Goal: Information Seeking & Learning: Learn about a topic

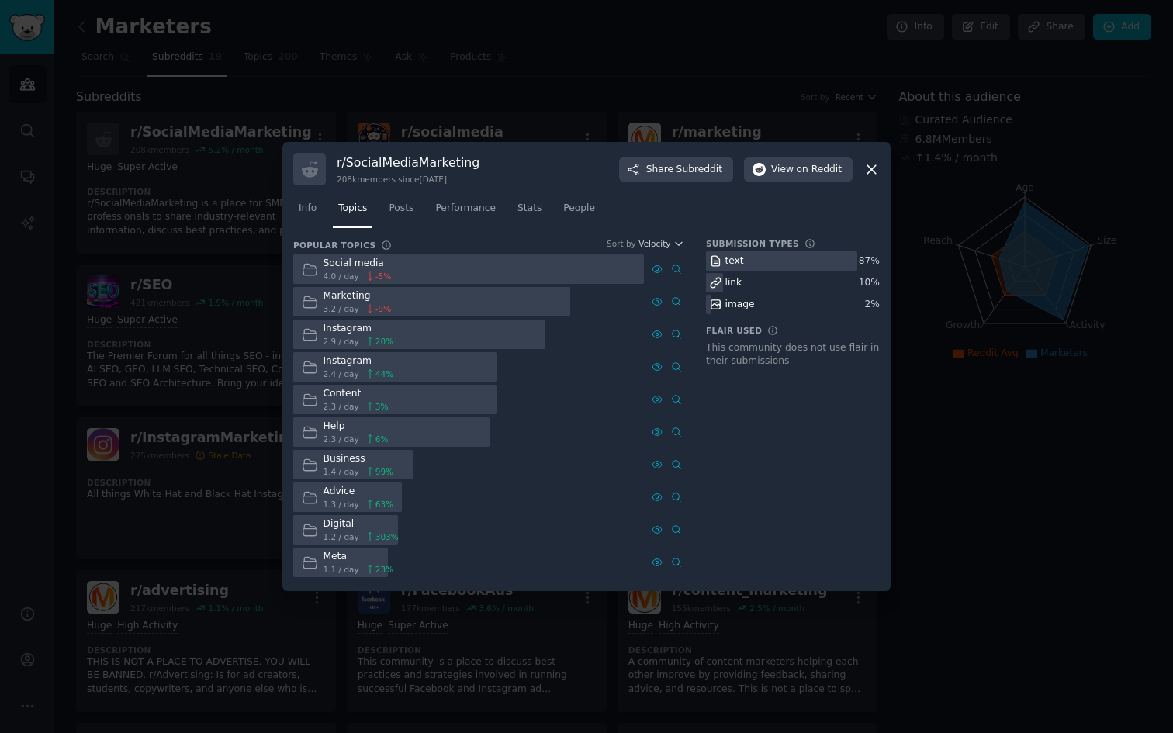
click at [301, 82] on div at bounding box center [586, 366] width 1173 height 733
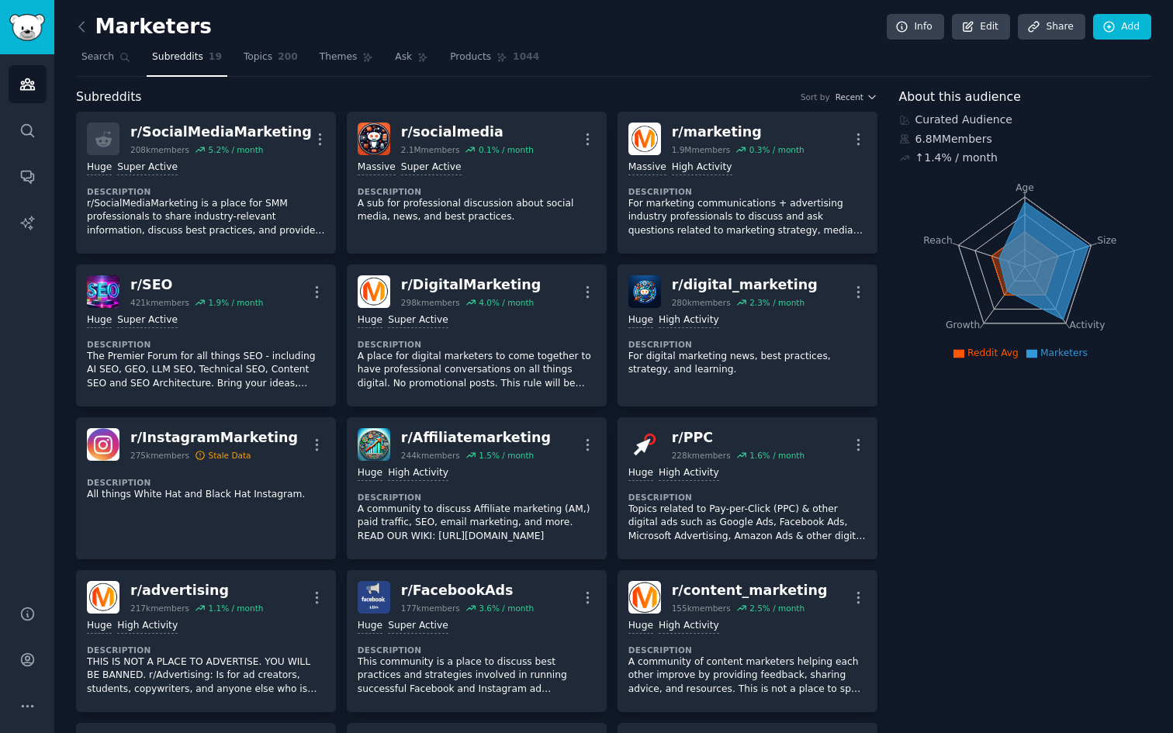
click at [89, 22] on link at bounding box center [85, 27] width 19 height 25
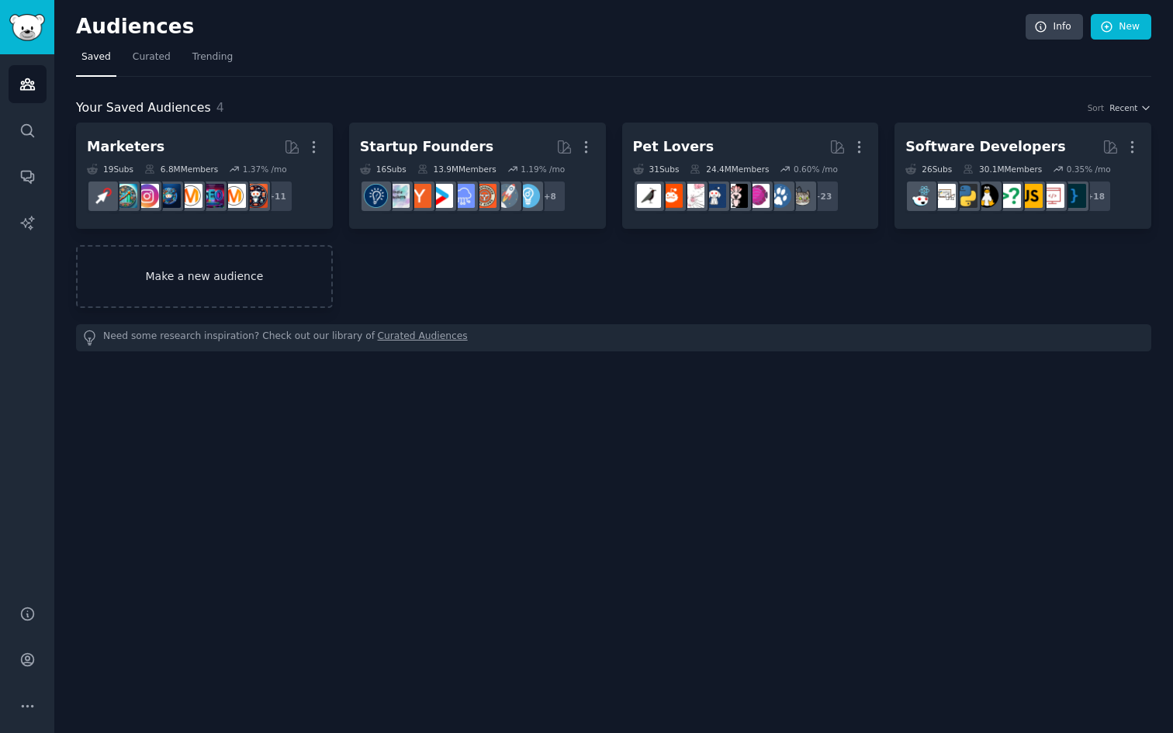
click at [147, 270] on link "Make a new audience" at bounding box center [204, 276] width 257 height 63
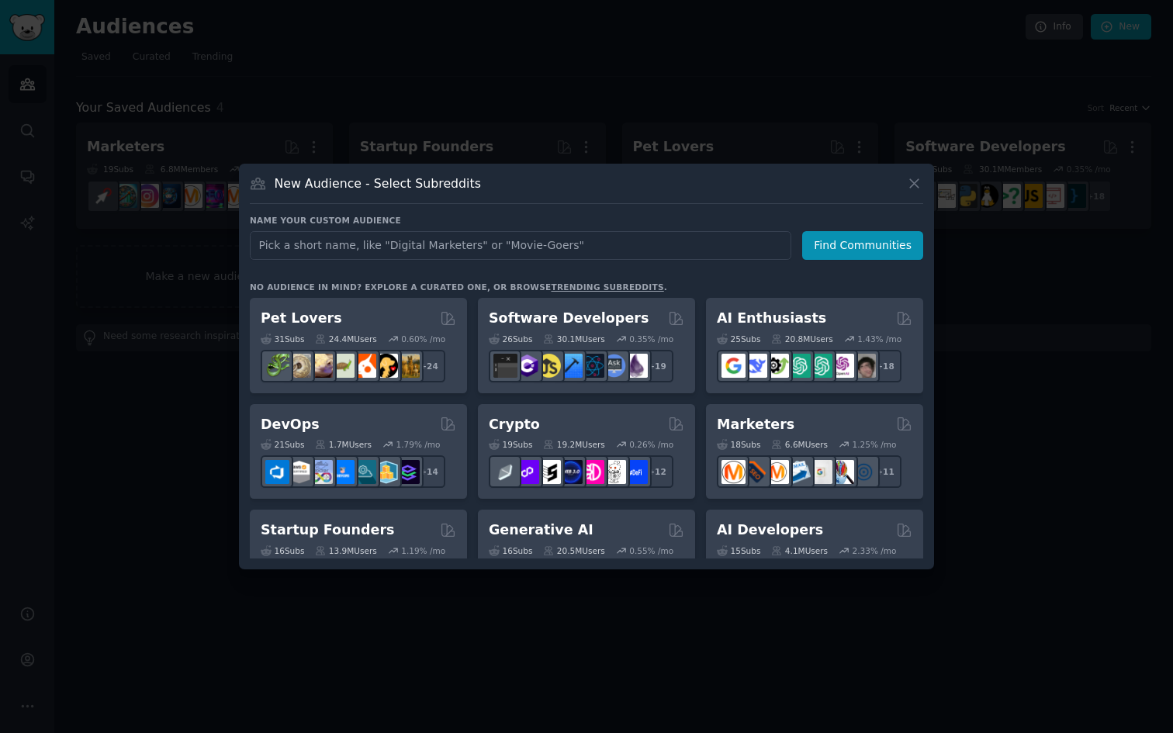
click at [1025, 70] on div at bounding box center [586, 366] width 1173 height 733
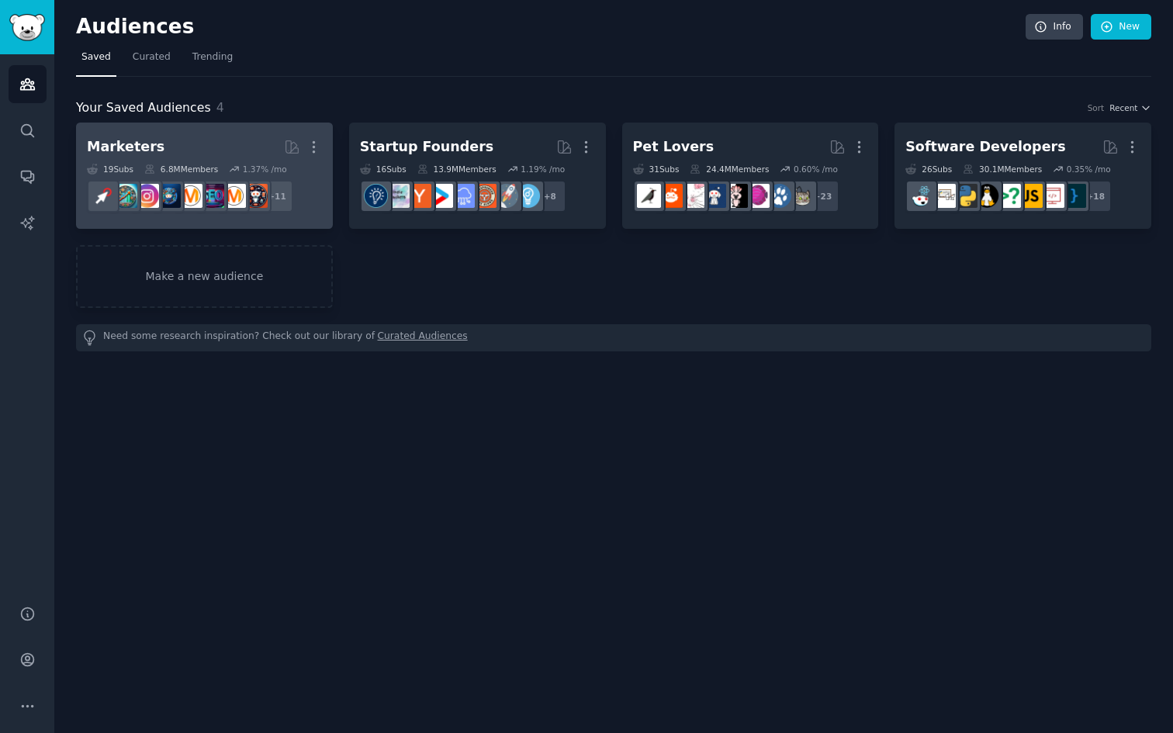
click at [245, 155] on h2 "Marketers Curated by GummySearch More" at bounding box center [204, 146] width 235 height 27
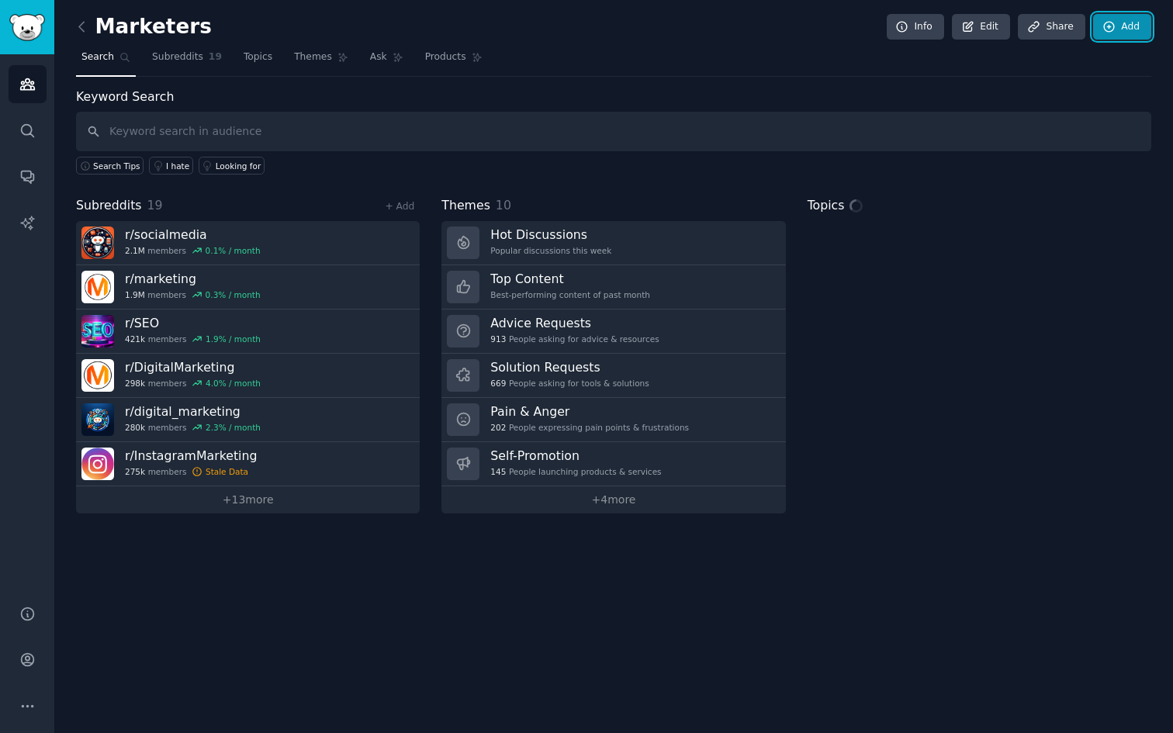
click at [1136, 36] on link "Add" at bounding box center [1122, 27] width 58 height 26
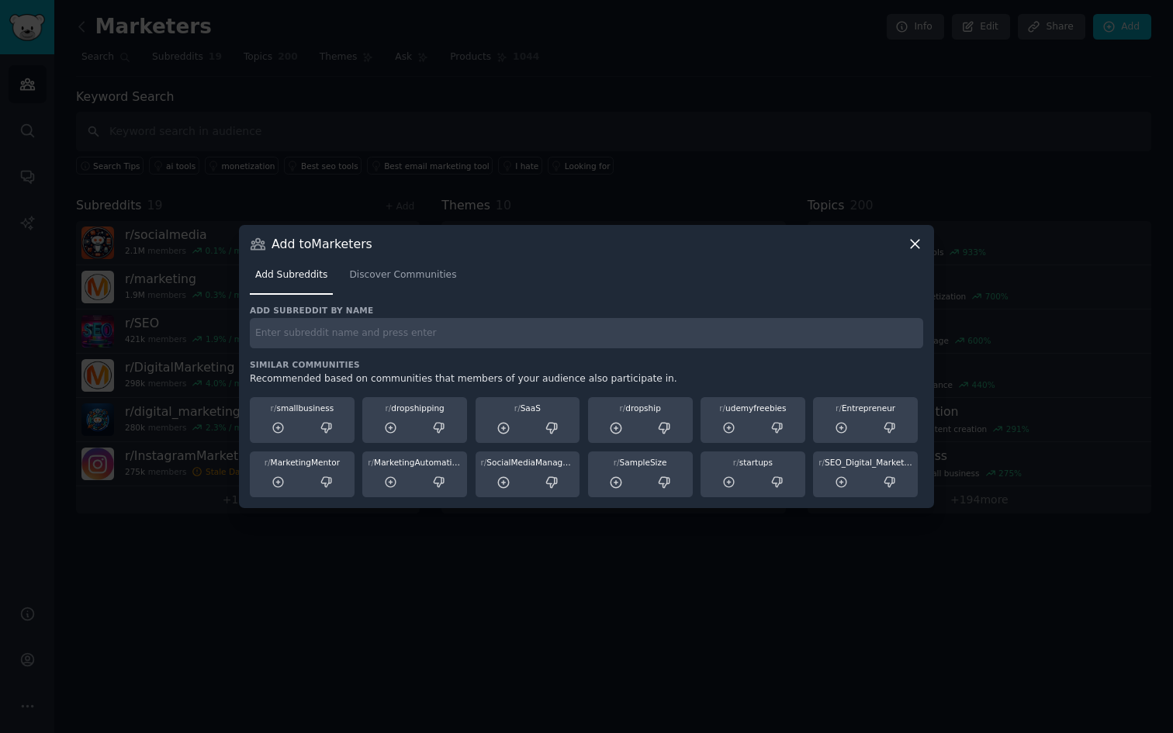
click at [421, 70] on div at bounding box center [586, 366] width 1173 height 733
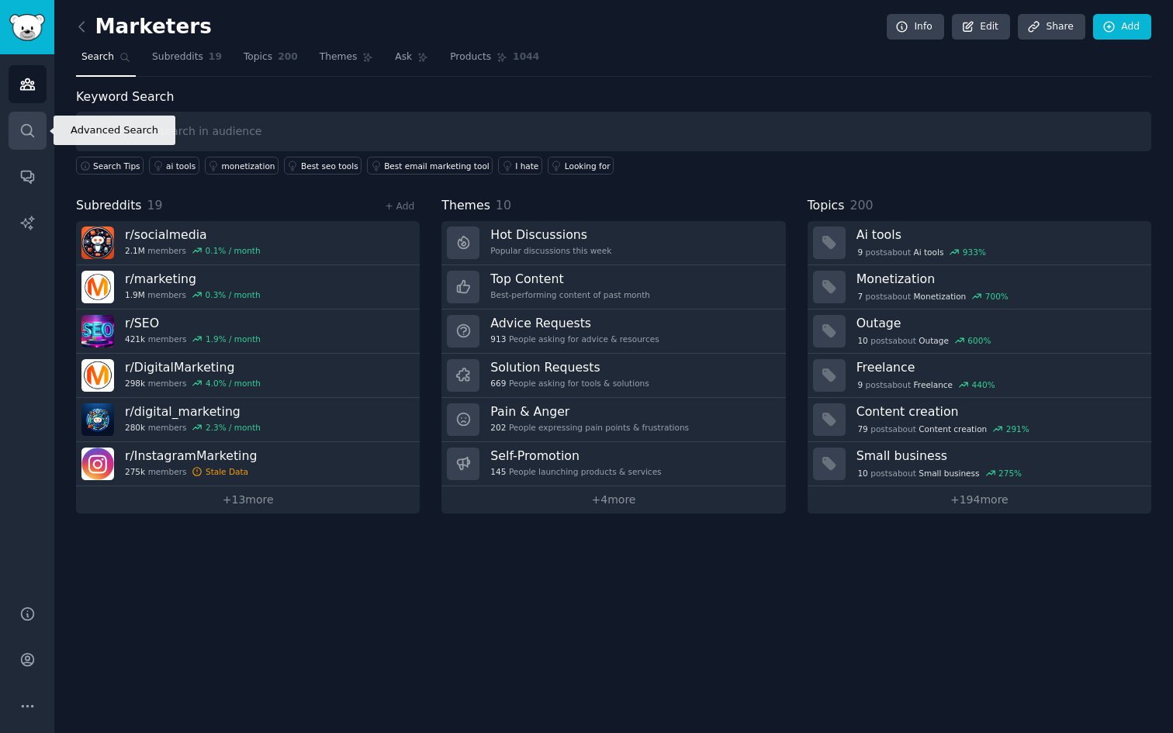
click at [26, 132] on icon "Sidebar" at bounding box center [27, 131] width 16 height 16
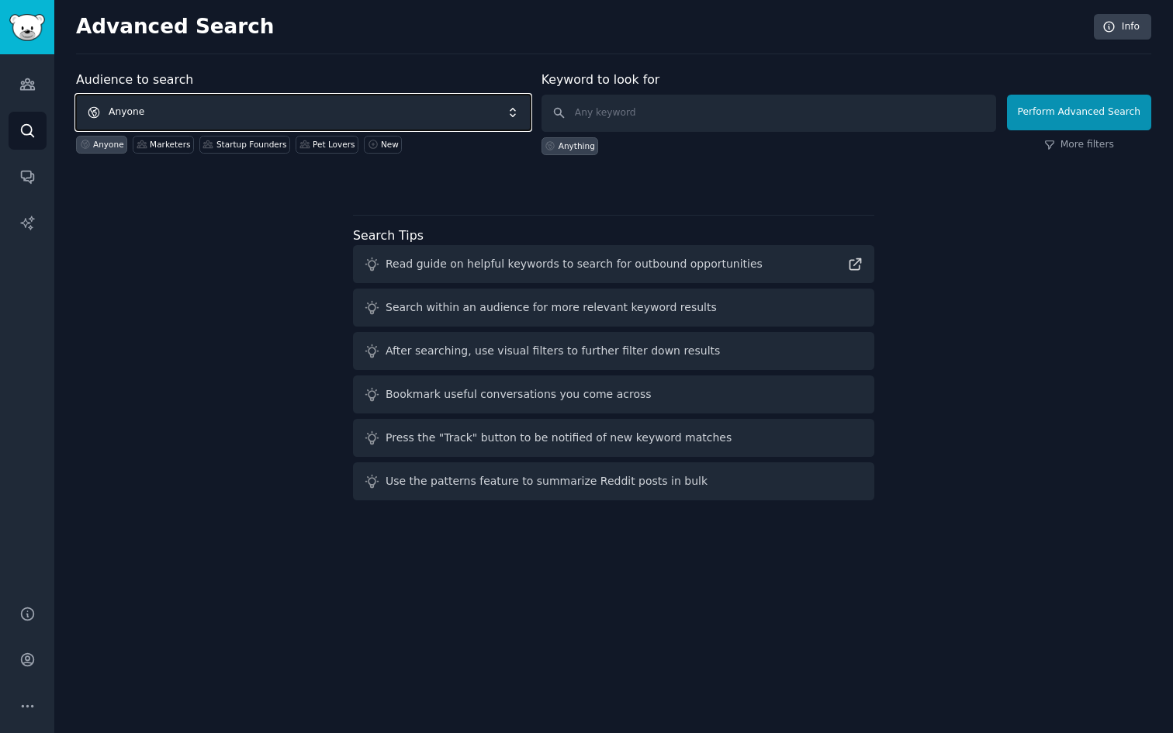
click at [124, 101] on span "Anyone" at bounding box center [303, 113] width 455 height 36
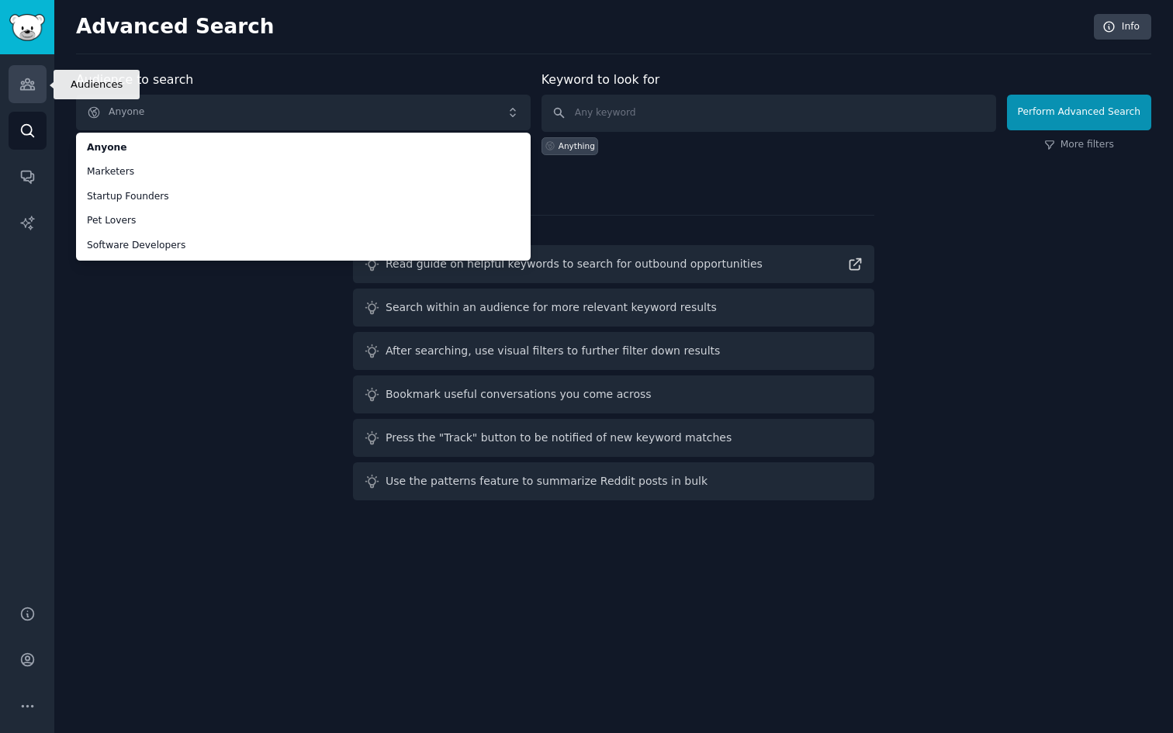
click at [22, 85] on icon "Sidebar" at bounding box center [27, 84] width 16 height 16
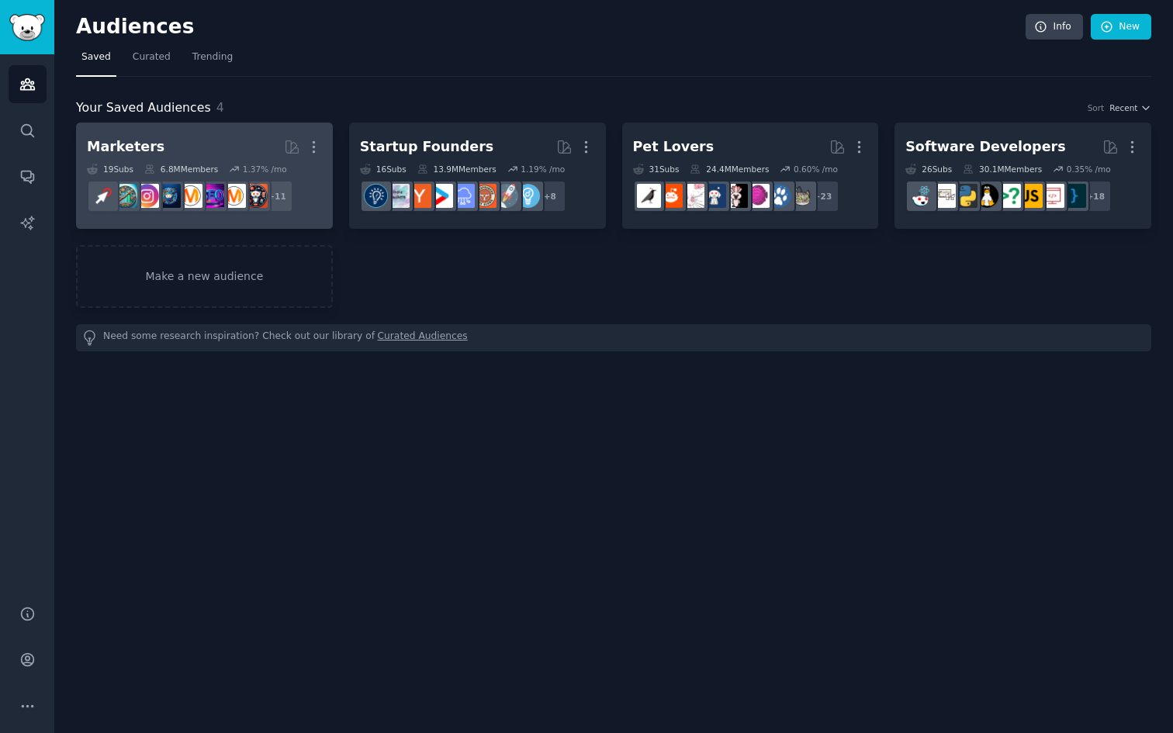
click at [164, 133] on h2 "Marketers More" at bounding box center [204, 146] width 235 height 27
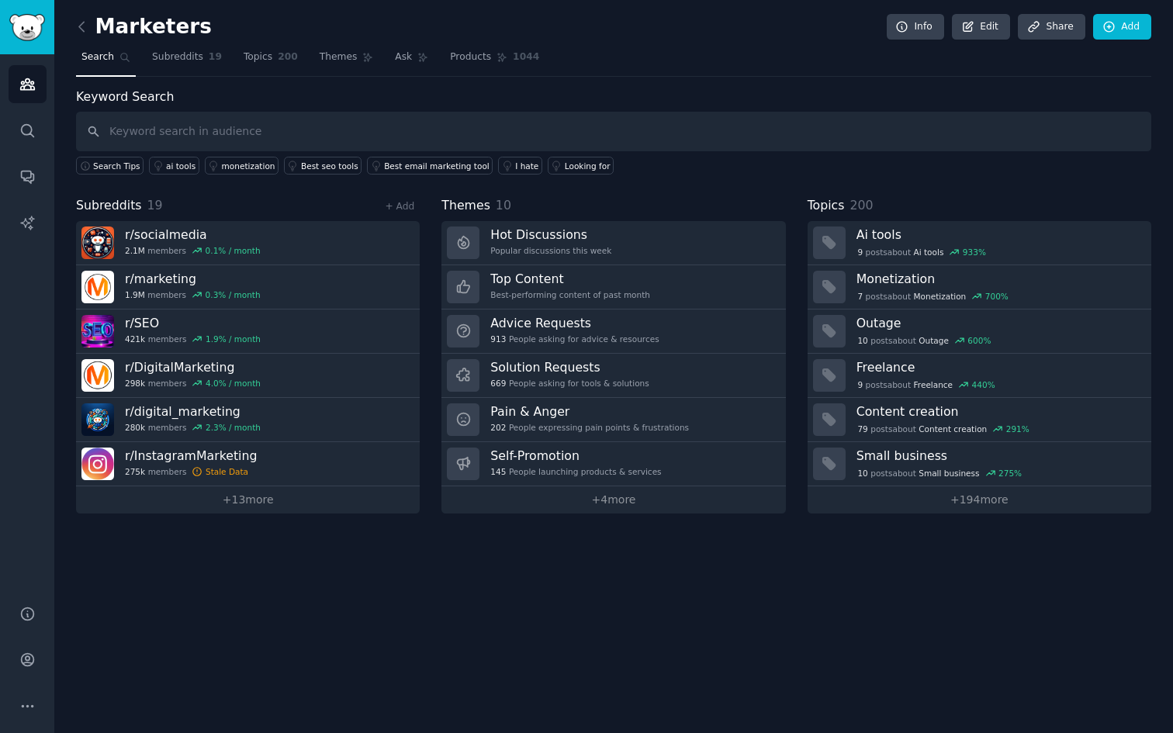
click at [91, 19] on link at bounding box center [85, 27] width 19 height 25
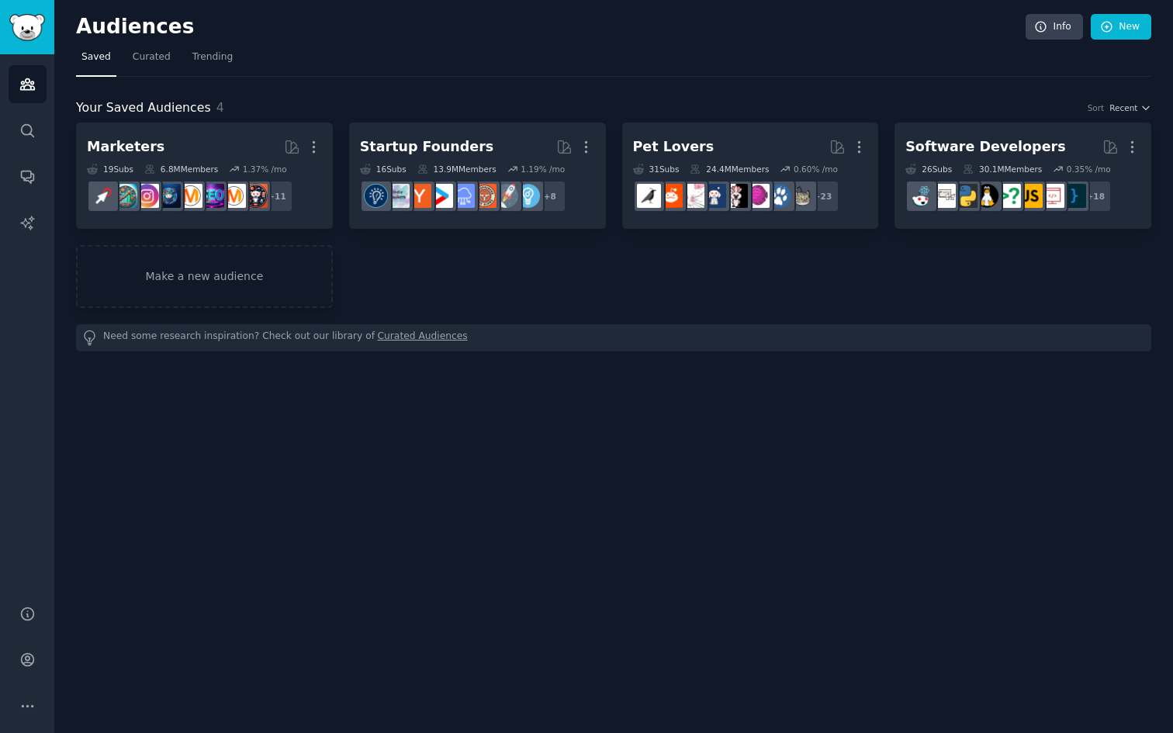
click at [1115, 43] on div "Audiences Info New" at bounding box center [613, 30] width 1075 height 32
click at [1113, 31] on icon at bounding box center [1107, 27] width 14 height 14
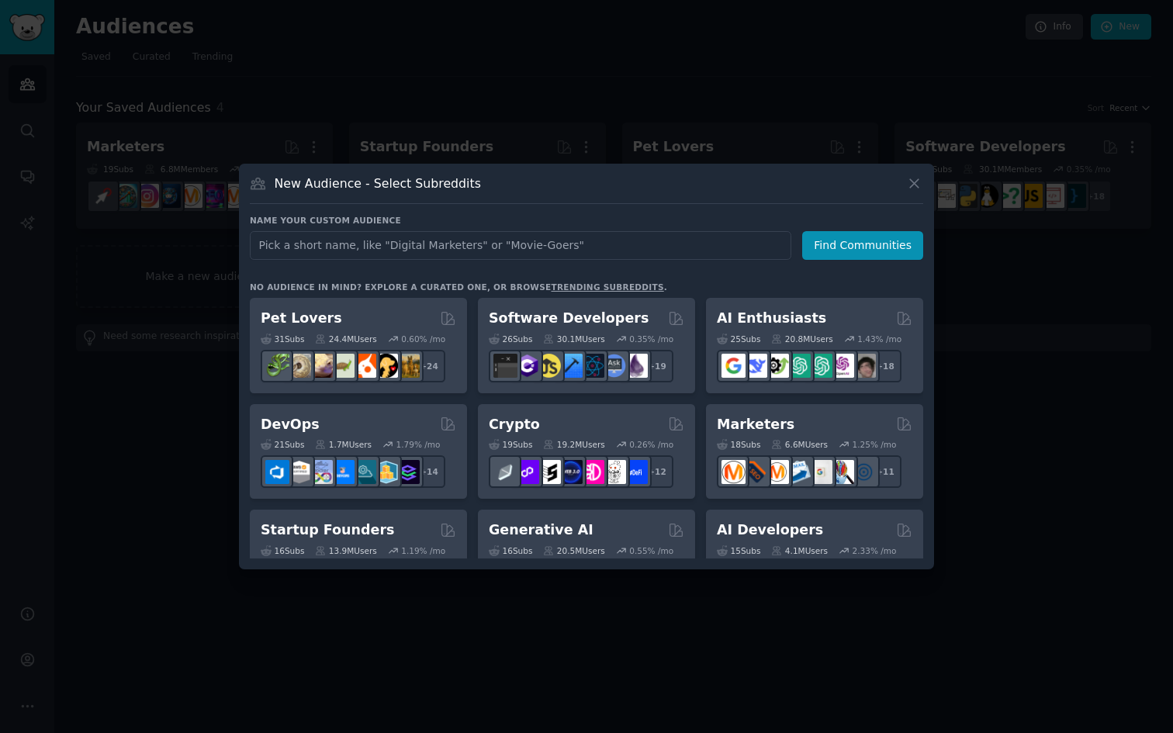
click at [691, 251] on input "text" at bounding box center [520, 245] width 541 height 29
click at [912, 190] on icon at bounding box center [914, 183] width 16 height 16
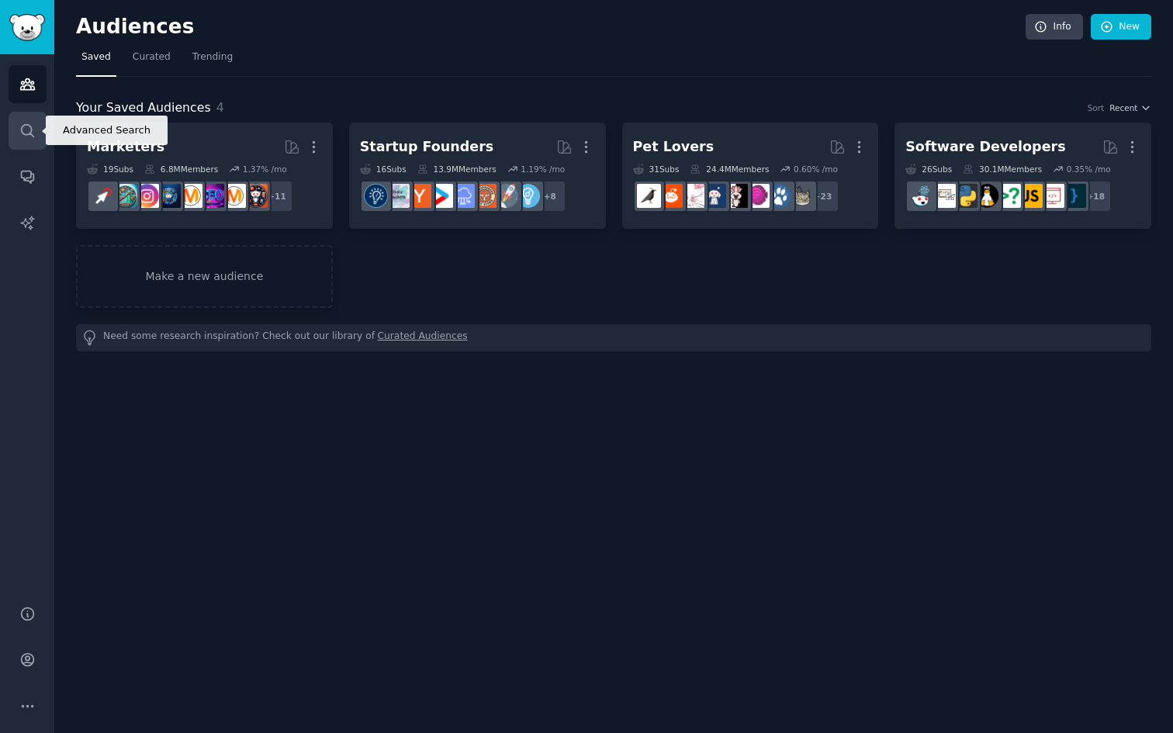
click at [26, 123] on icon "Sidebar" at bounding box center [27, 131] width 16 height 16
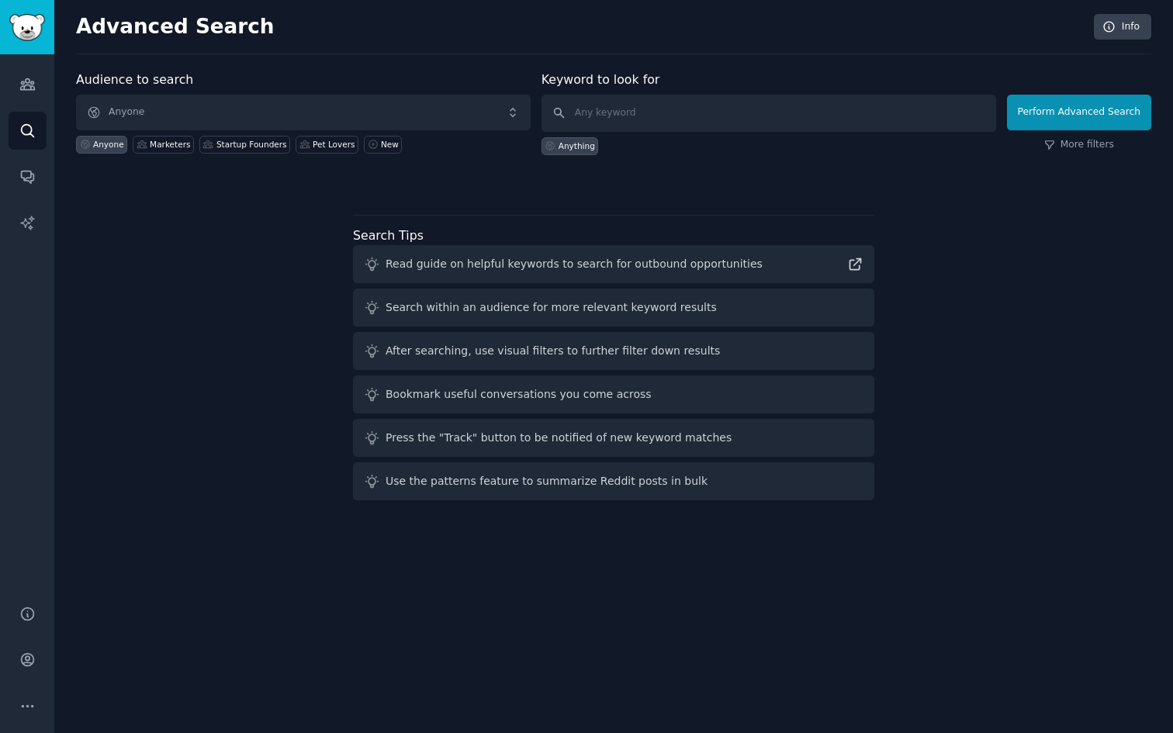
click at [510, 227] on div "Search Tips Read guide on helpful keywords to search for outbound opportunities…" at bounding box center [613, 364] width 521 height 275
click at [265, 146] on div "Startup Founders" at bounding box center [251, 144] width 71 height 11
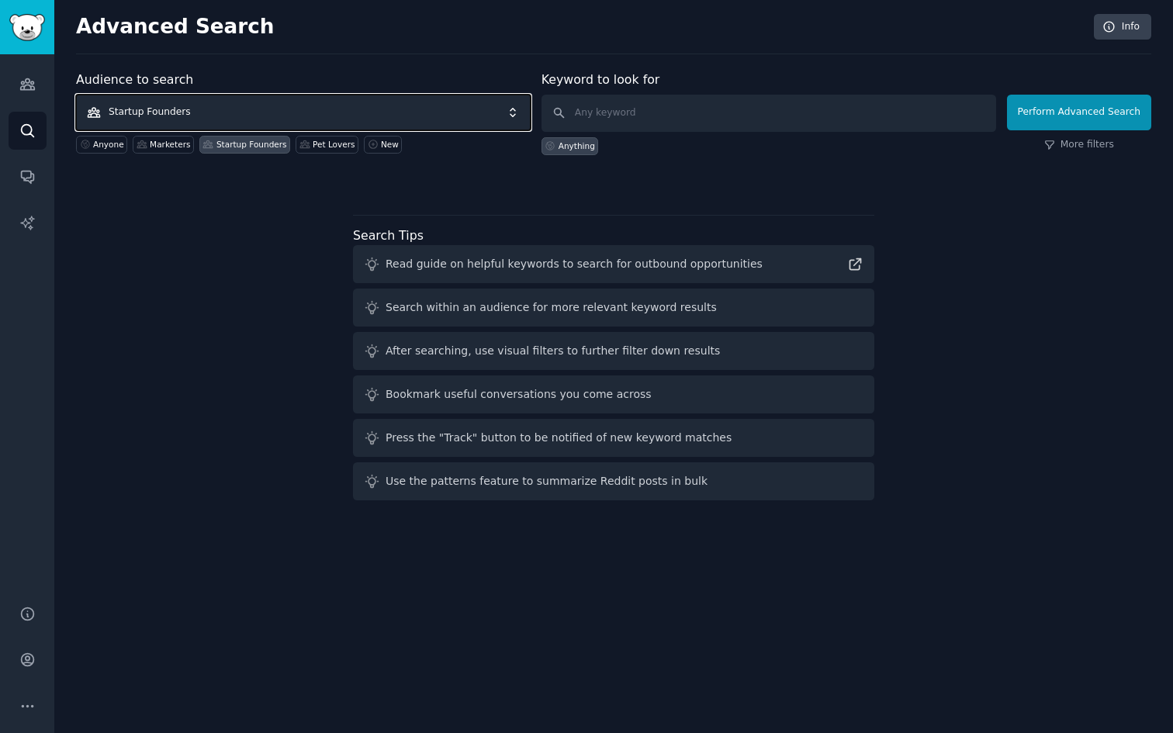
click at [234, 109] on span "Startup Founders" at bounding box center [303, 113] width 455 height 36
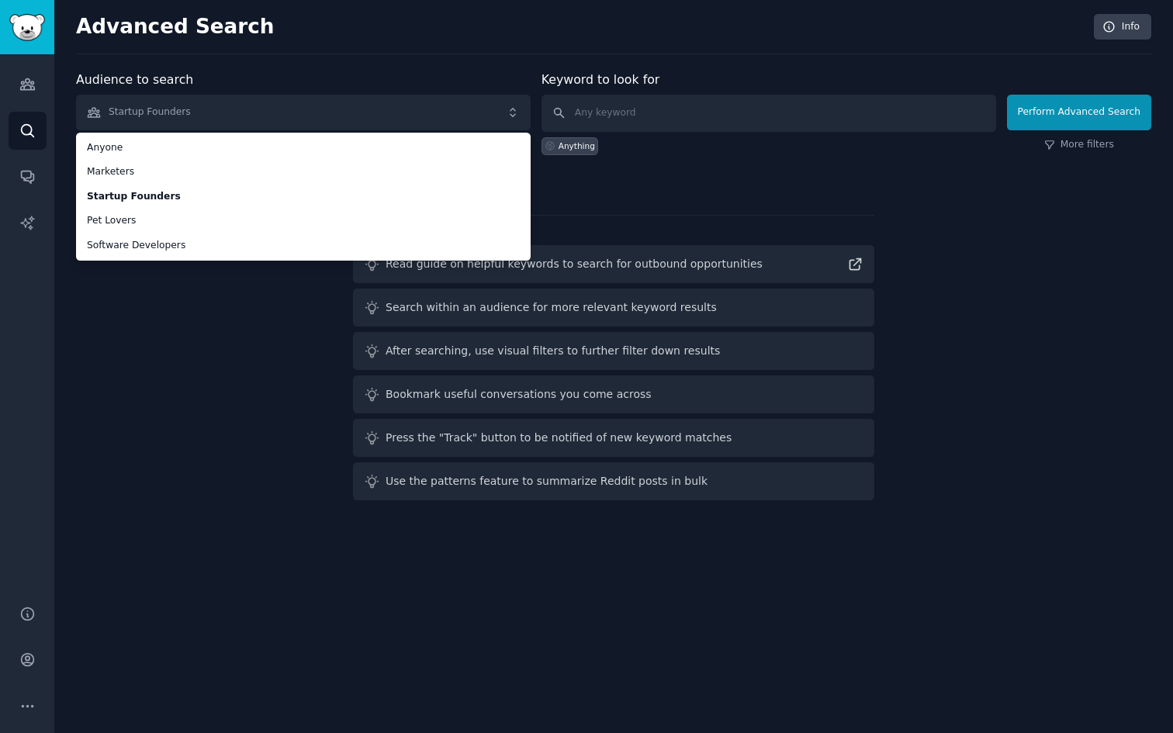
click at [133, 326] on div "Audience to search Startup Founders Anyone Marketers Startup Founders Pet Lover…" at bounding box center [613, 289] width 1075 height 436
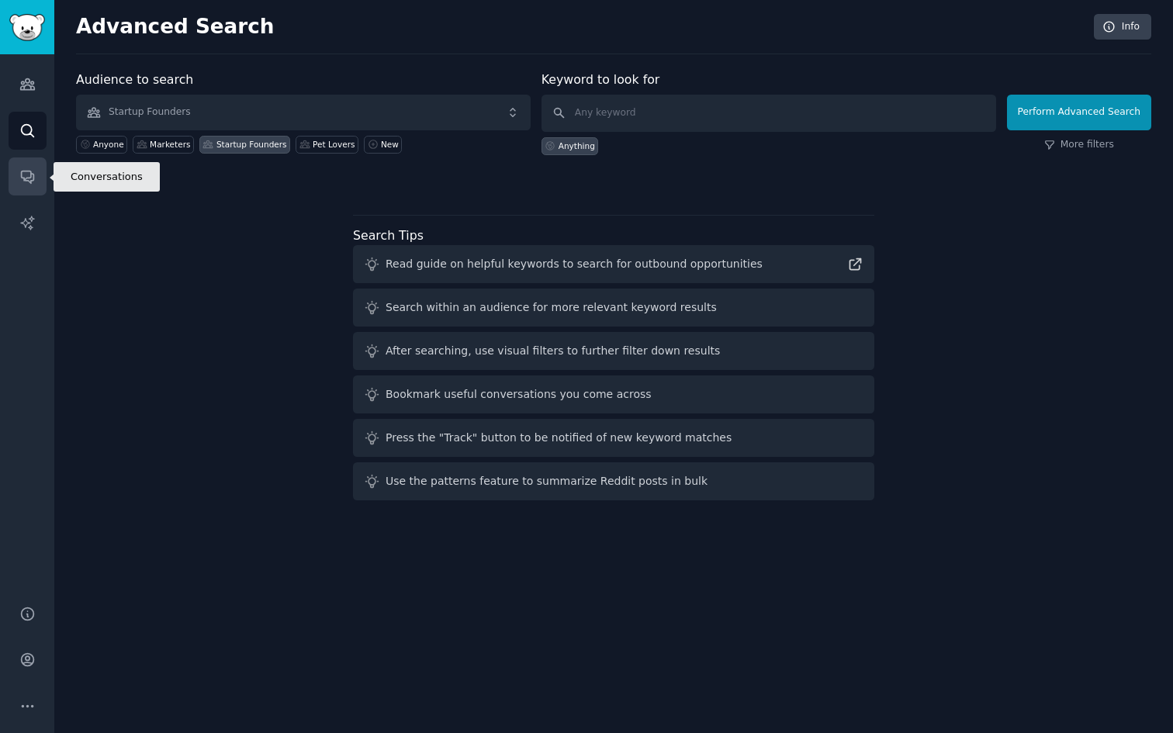
click at [22, 175] on icon "Sidebar" at bounding box center [27, 176] width 16 height 16
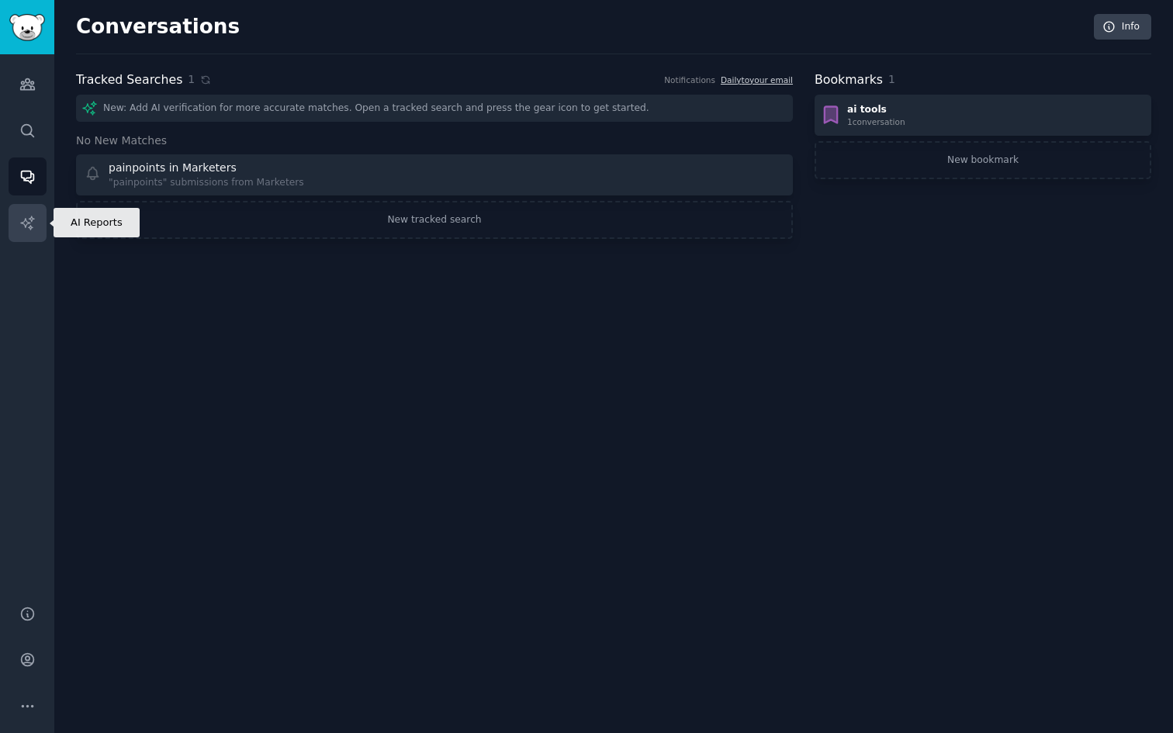
click at [30, 219] on icon "Sidebar" at bounding box center [27, 223] width 16 height 16
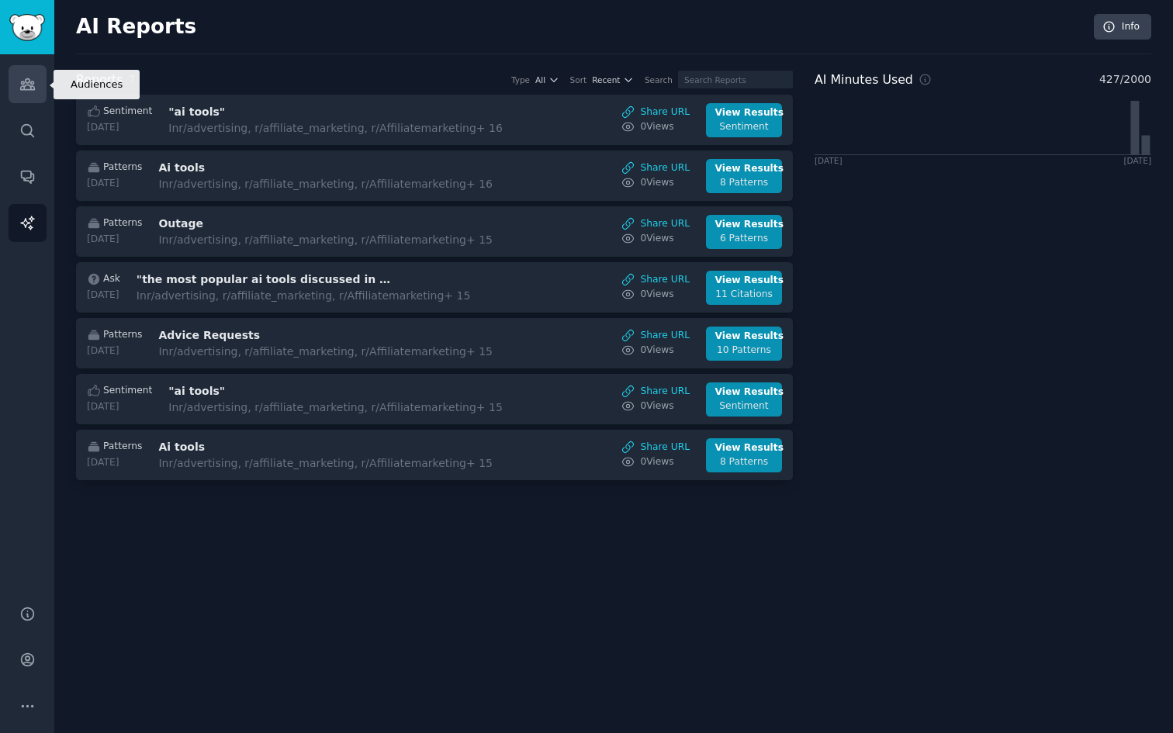
click at [25, 81] on icon "Sidebar" at bounding box center [27, 84] width 14 height 11
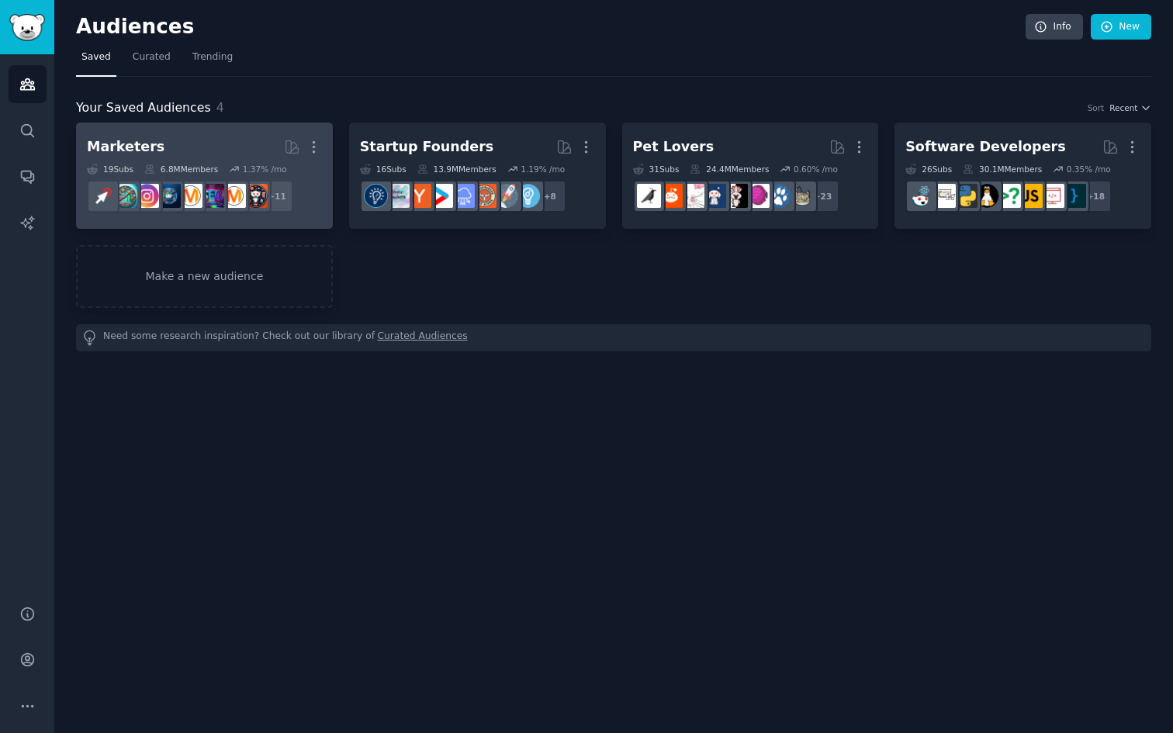
click at [192, 149] on h2 "Marketers More" at bounding box center [204, 146] width 235 height 27
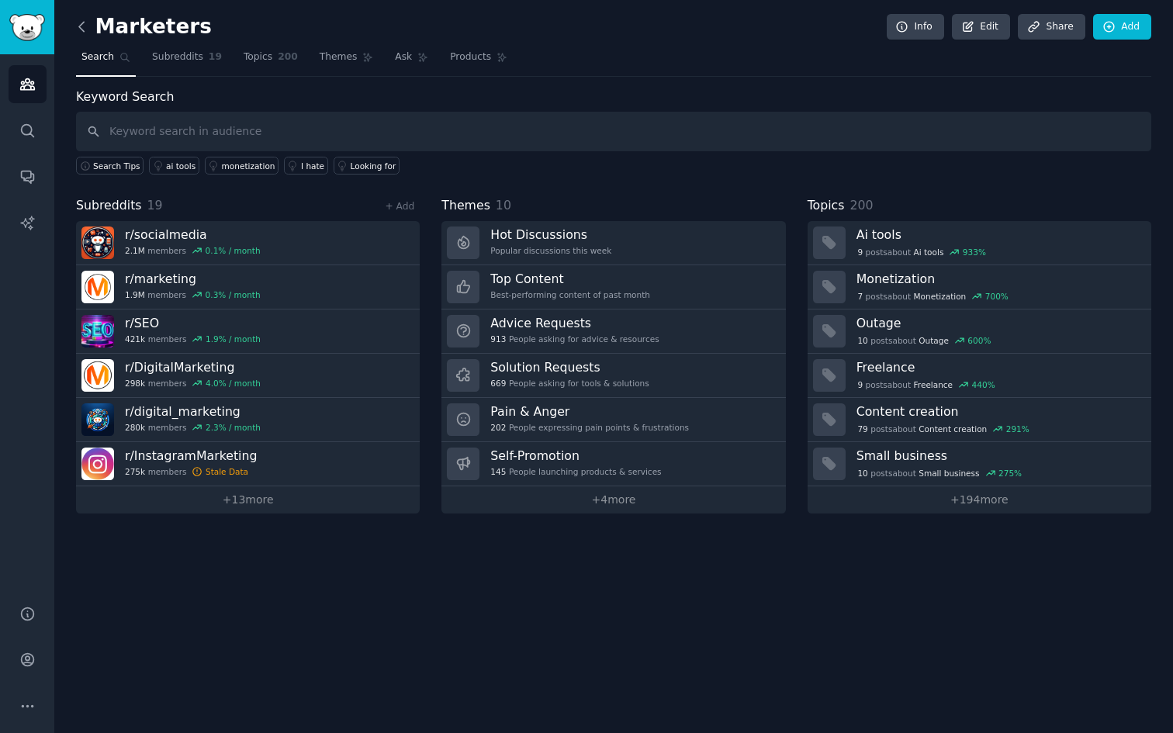
click at [88, 26] on icon at bounding box center [82, 27] width 16 height 16
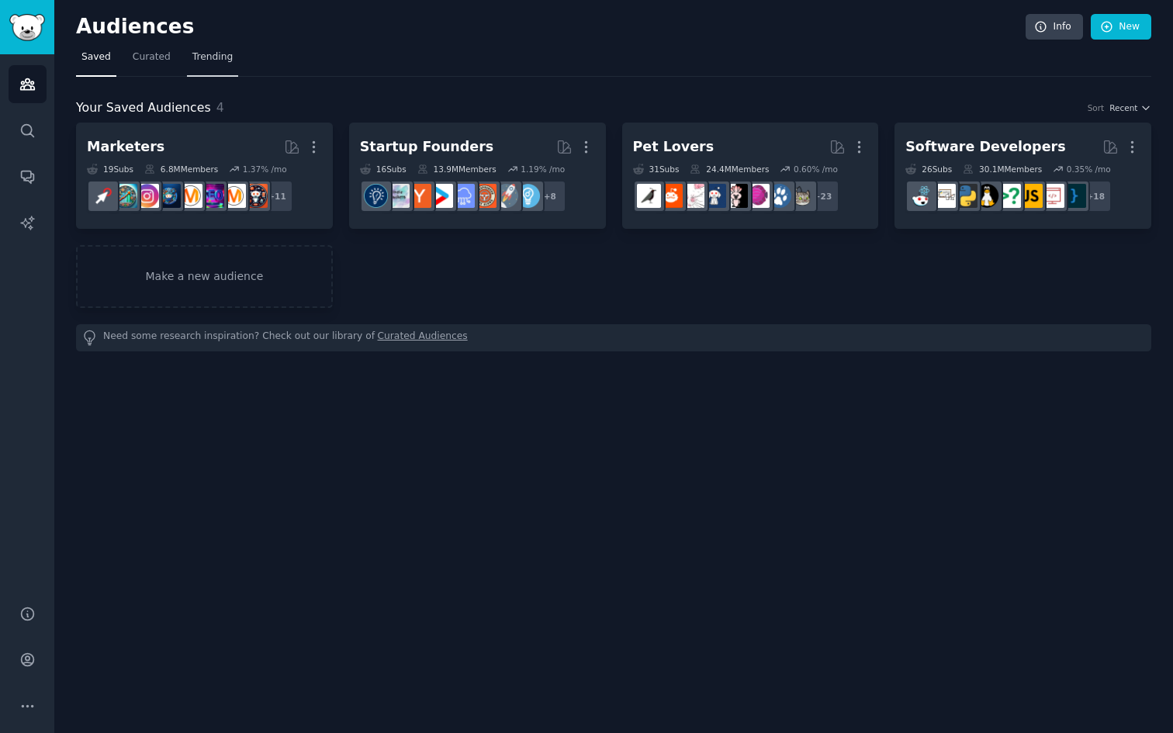
click at [193, 57] on span "Trending" at bounding box center [212, 57] width 40 height 14
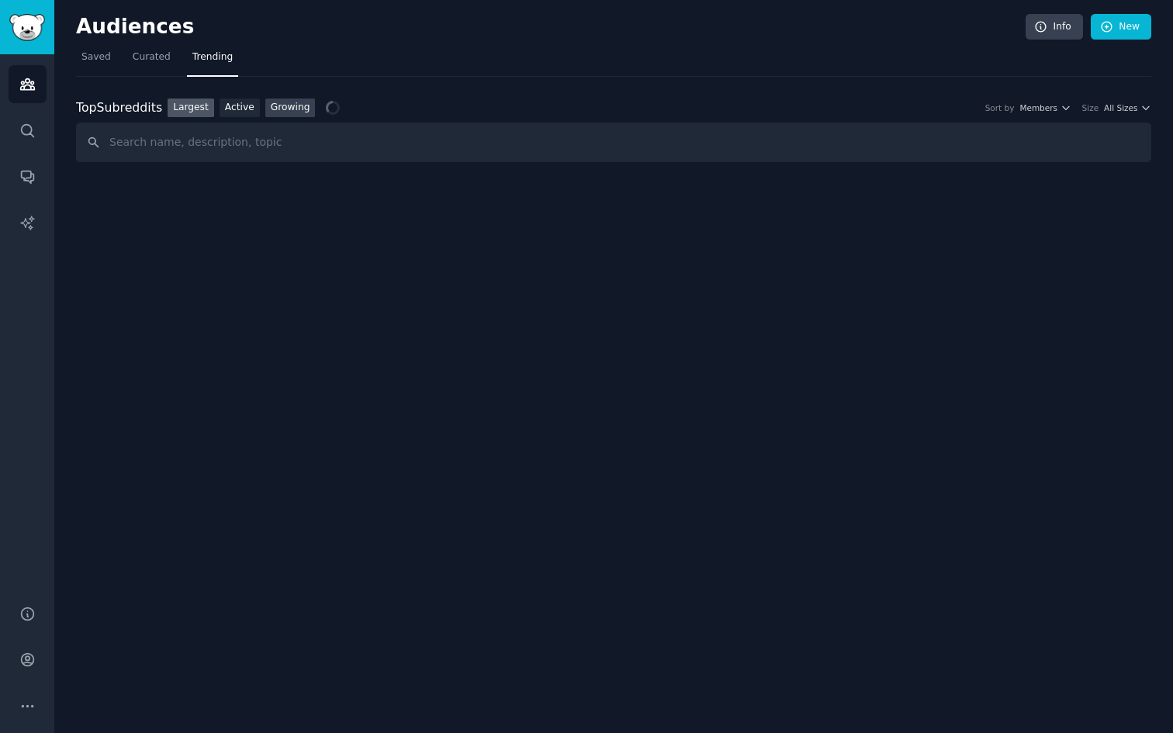
click at [290, 102] on link "Growing" at bounding box center [290, 108] width 50 height 19
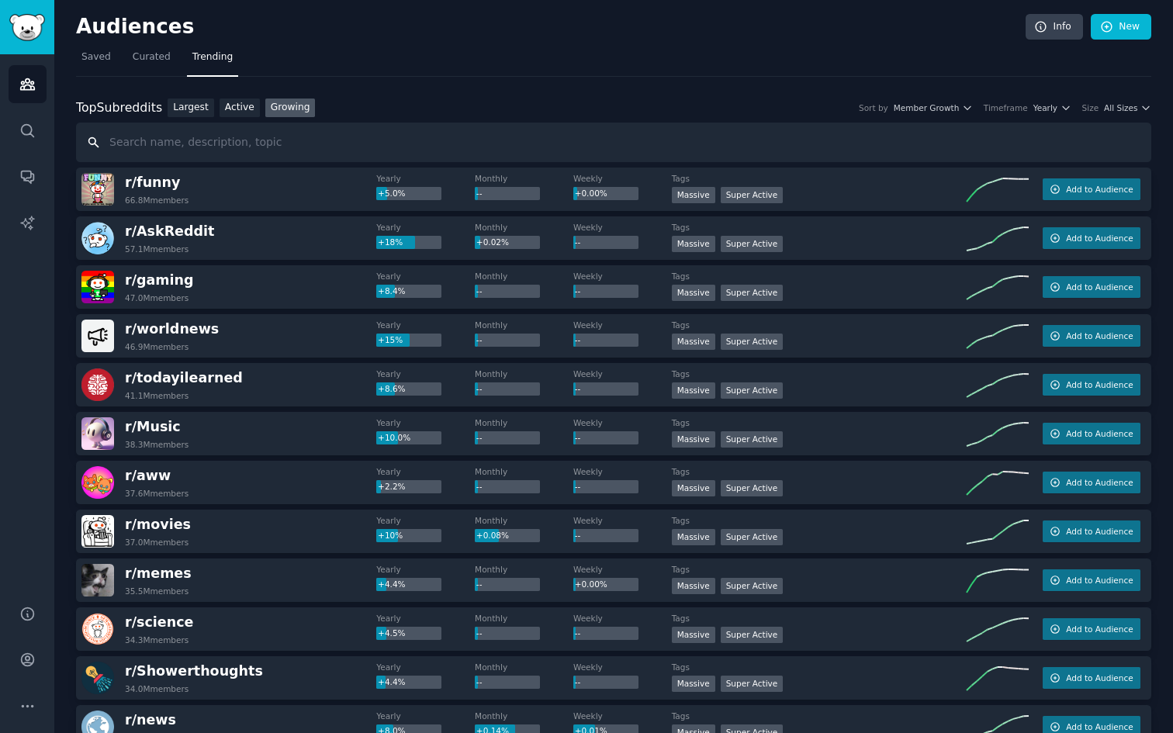
click at [285, 148] on input "text" at bounding box center [613, 143] width 1075 height 40
type input "marketing"
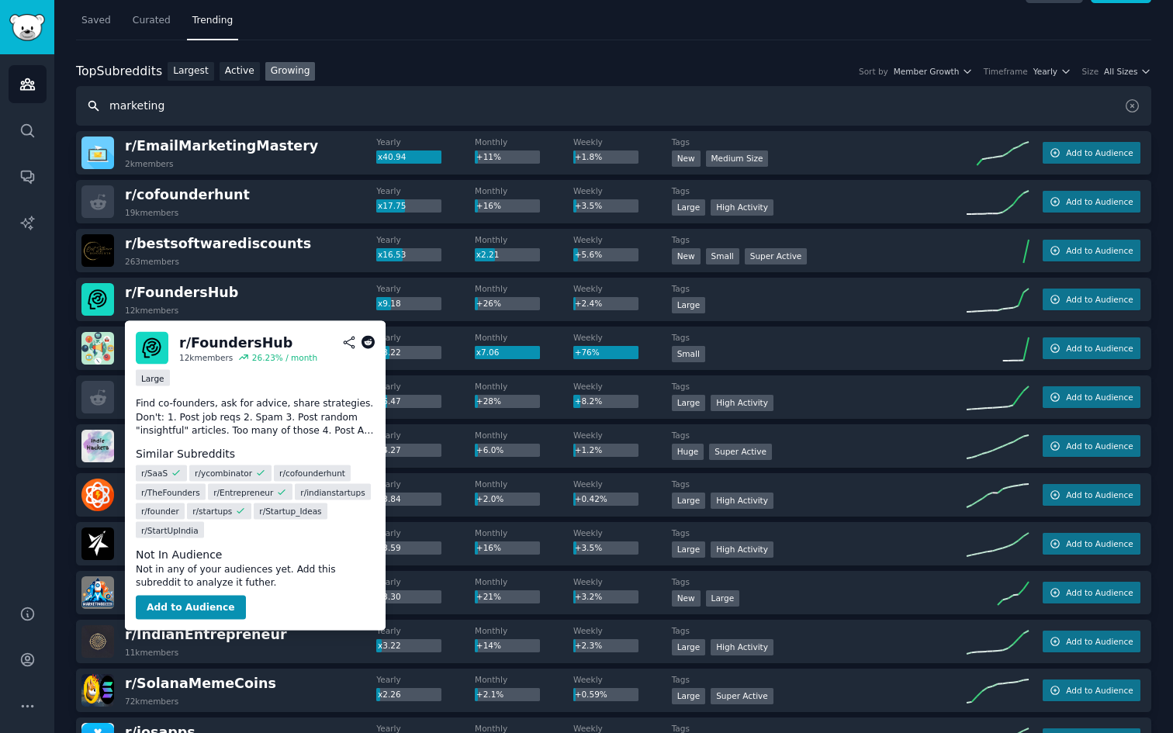
scroll to position [4, 0]
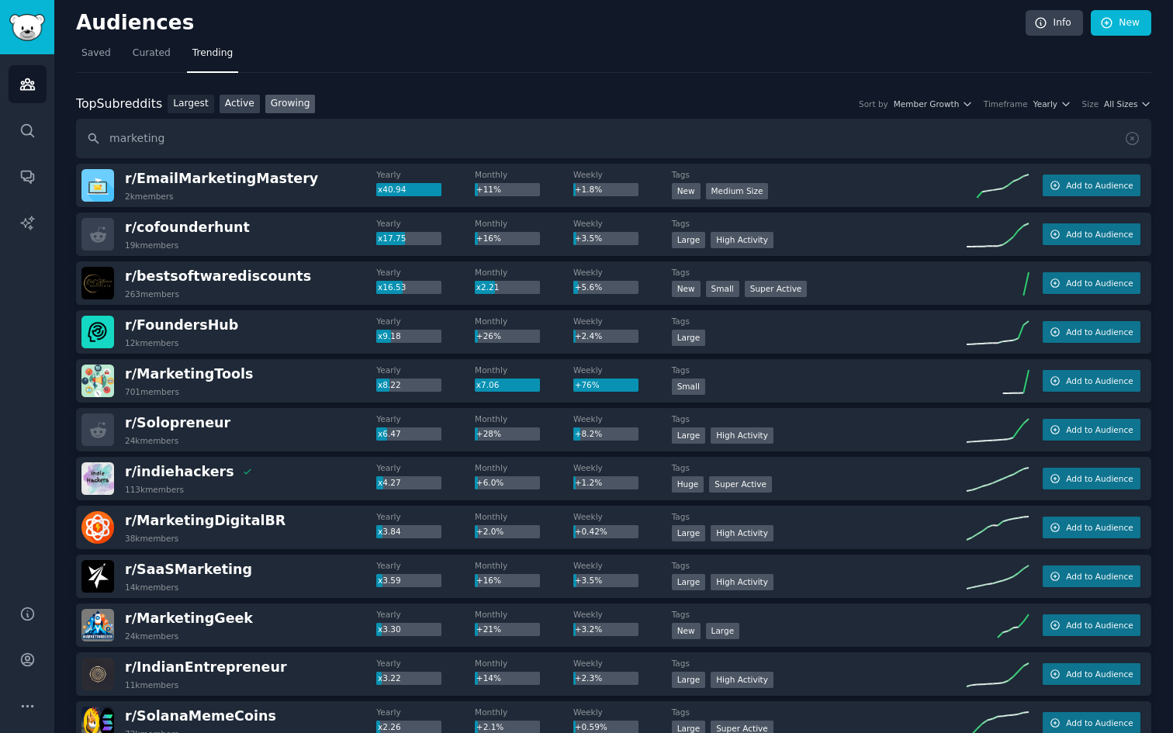
click at [237, 99] on link "Active" at bounding box center [240, 104] width 40 height 19
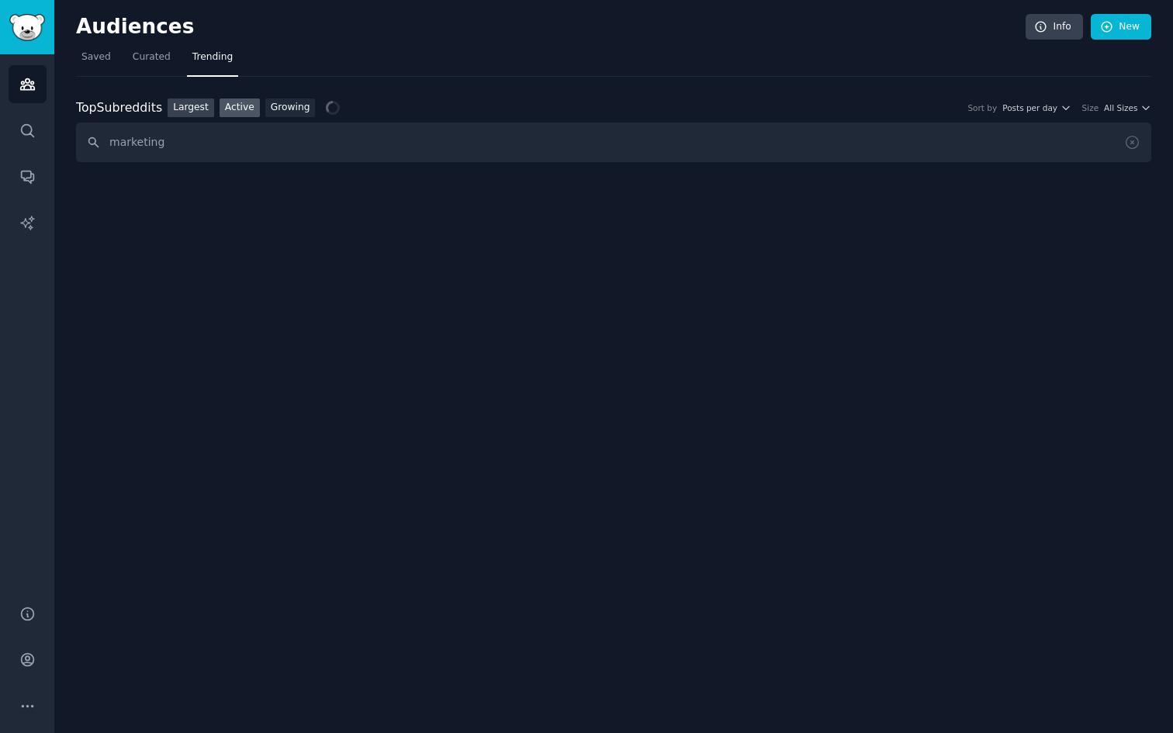
click at [183, 107] on link "Largest" at bounding box center [191, 108] width 47 height 19
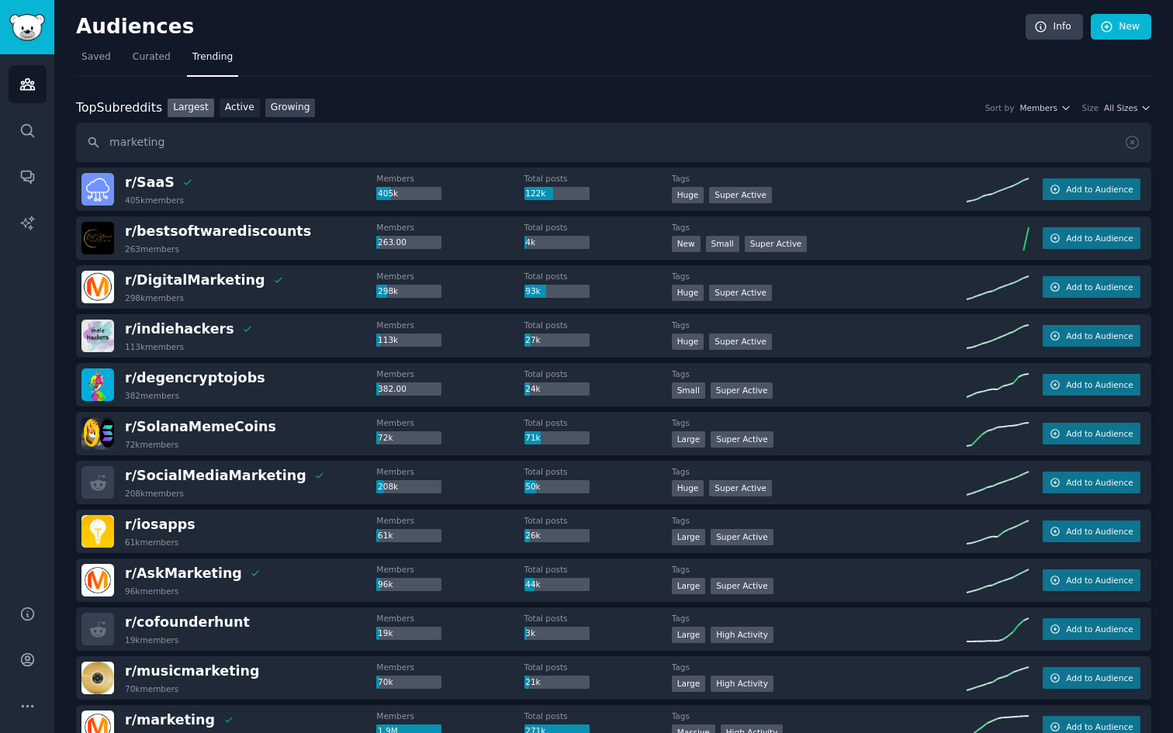
click at [295, 106] on link "Growing" at bounding box center [290, 108] width 50 height 19
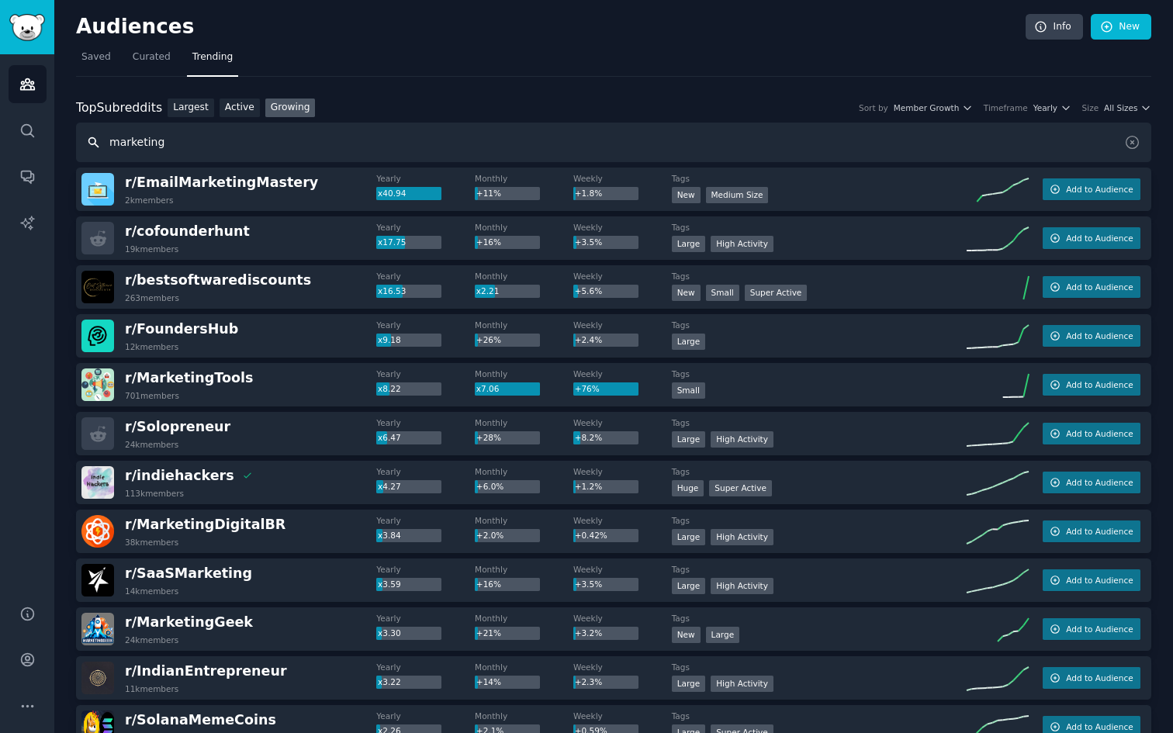
click at [268, 137] on input "marketing" at bounding box center [613, 143] width 1075 height 40
click at [144, 50] on span "Curated" at bounding box center [152, 57] width 38 height 14
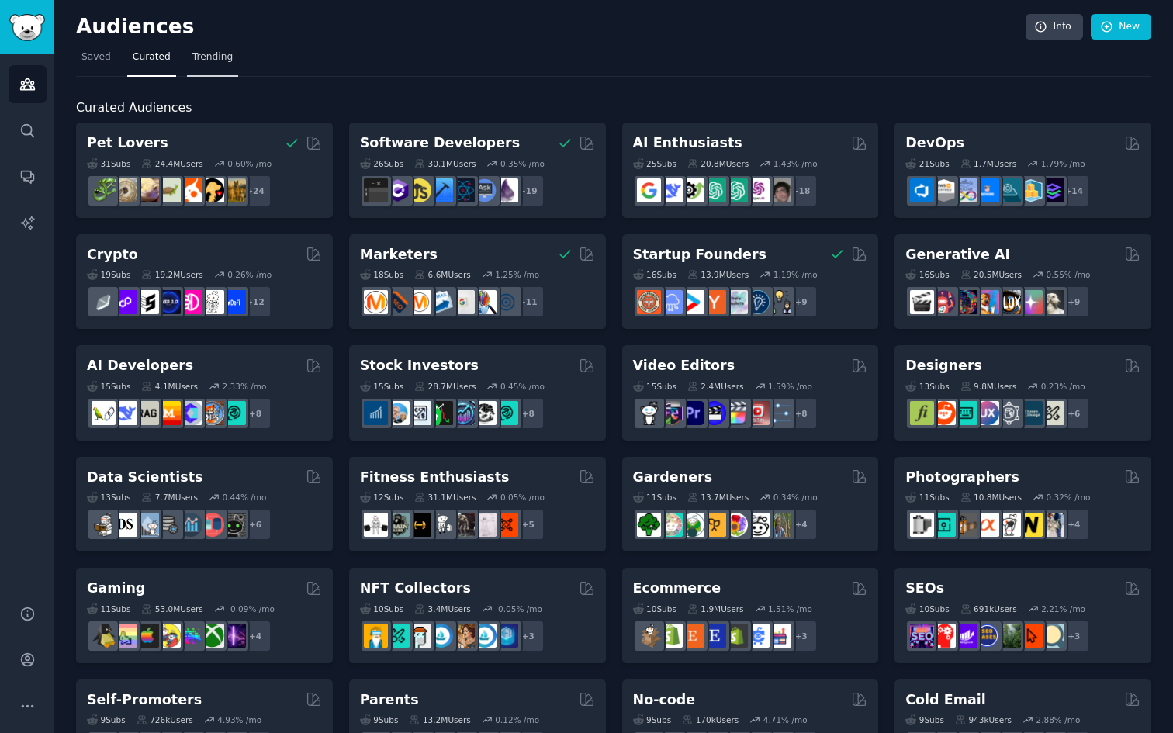
click at [213, 48] on link "Trending" at bounding box center [212, 61] width 51 height 32
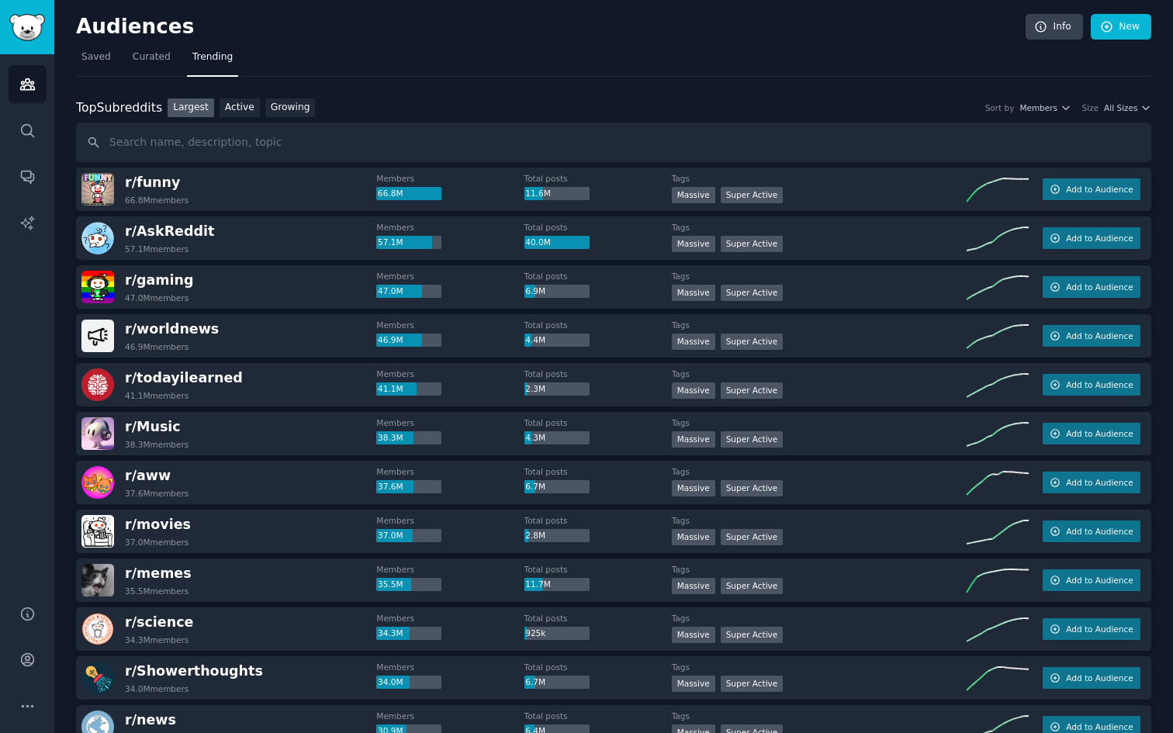
click at [157, 148] on input "text" at bounding box center [613, 143] width 1075 height 40
click at [1081, 192] on span "Add to Audience" at bounding box center [1099, 189] width 67 height 11
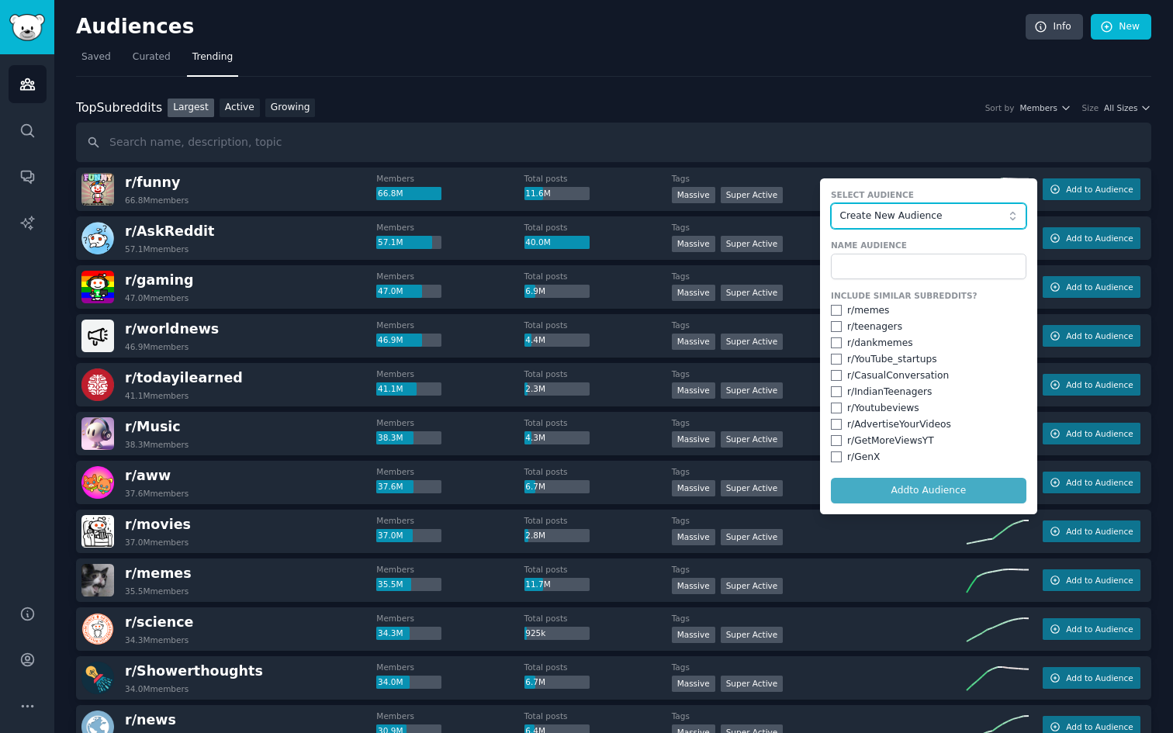
click at [905, 209] on span "Create New Audience" at bounding box center [924, 216] width 170 height 14
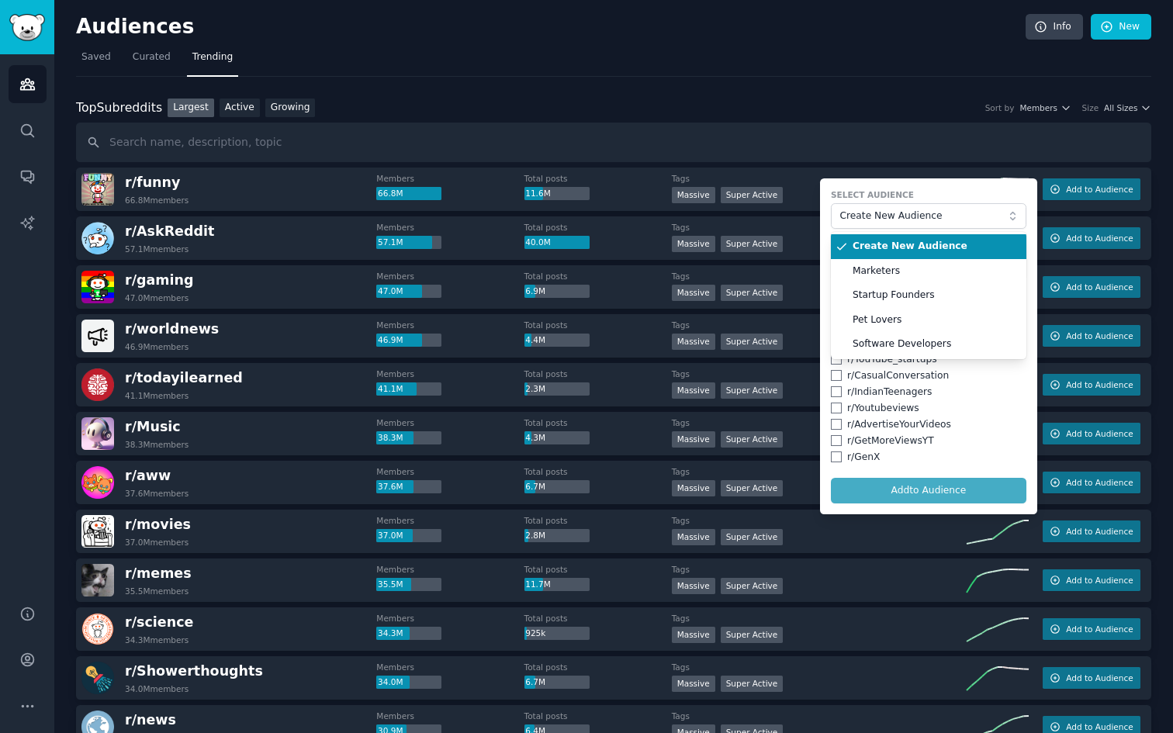
click at [906, 248] on span "Create New Audience" at bounding box center [933, 247] width 163 height 14
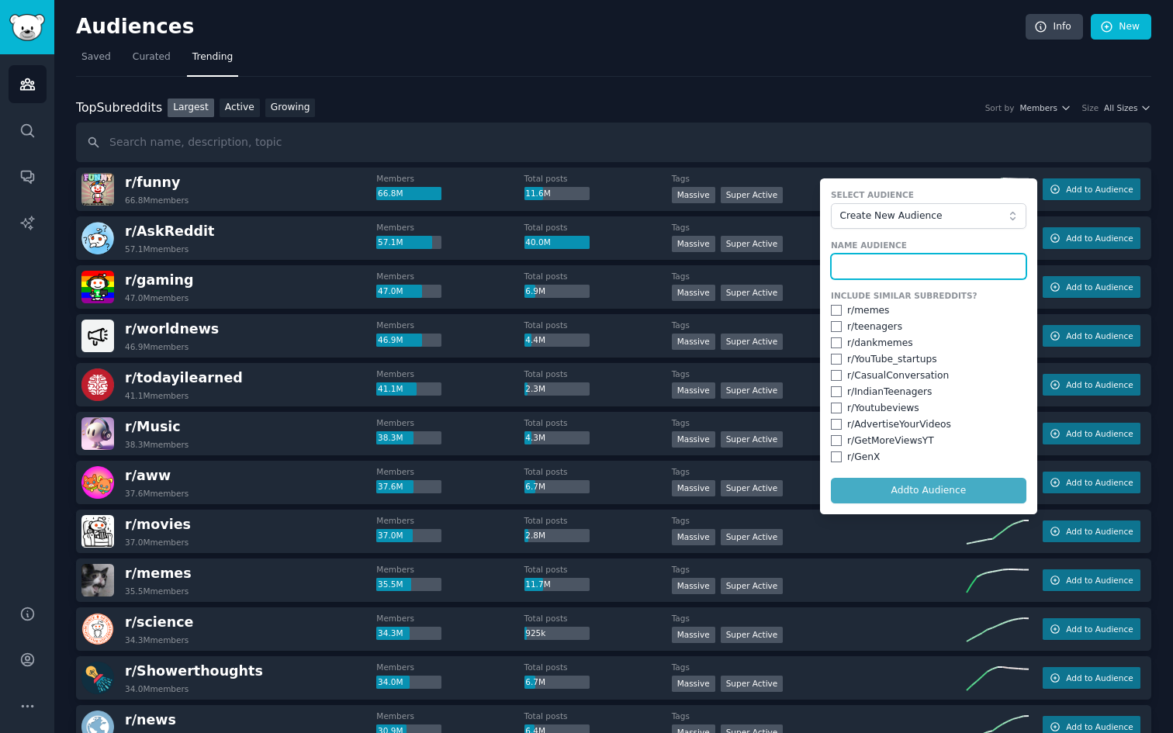
click at [876, 270] on input "text" at bounding box center [928, 267] width 195 height 26
click at [876, 108] on div "Top Subreddits Top Subreddits Largest Active Growing Sort by Members Size All S…" at bounding box center [613, 108] width 1075 height 19
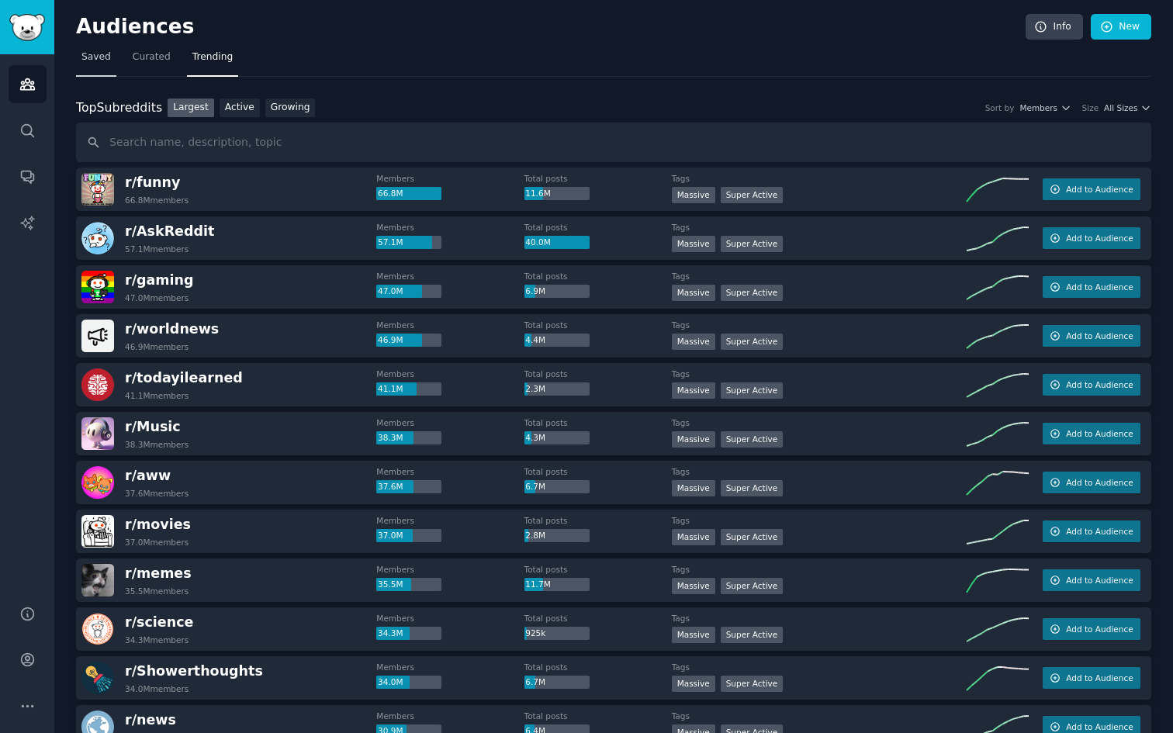
click at [99, 57] on span "Saved" at bounding box center [95, 57] width 29 height 14
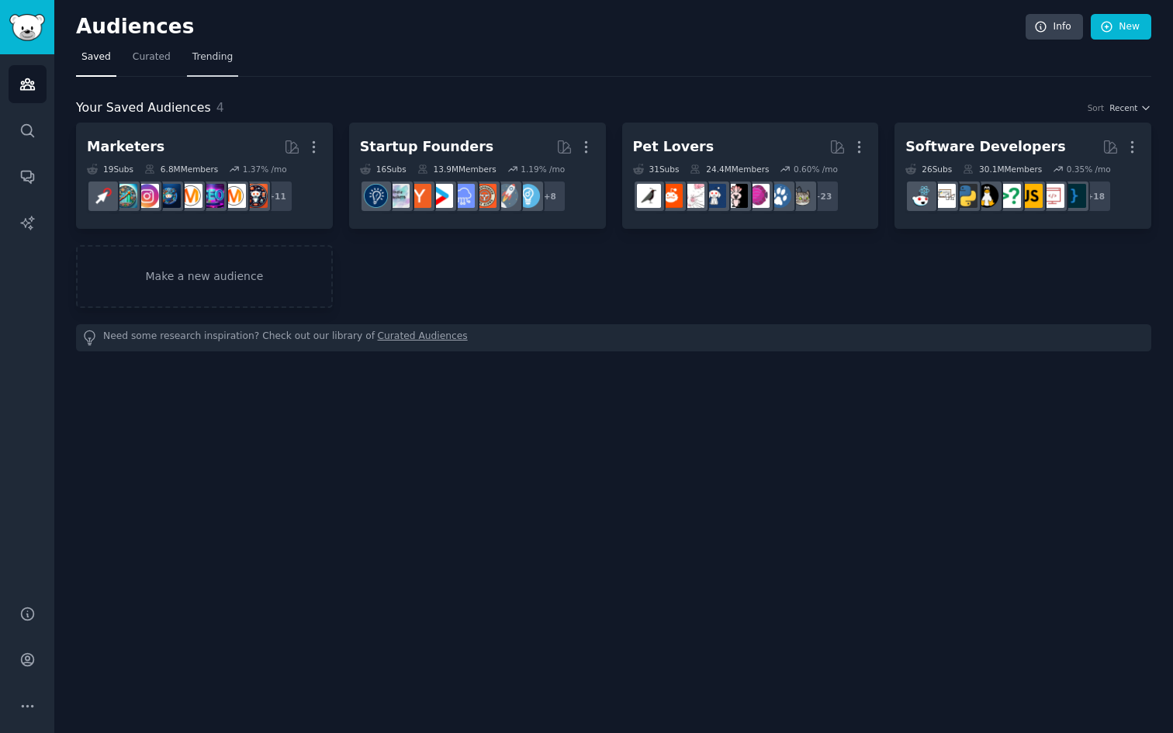
click at [228, 58] on span "Trending" at bounding box center [212, 57] width 40 height 14
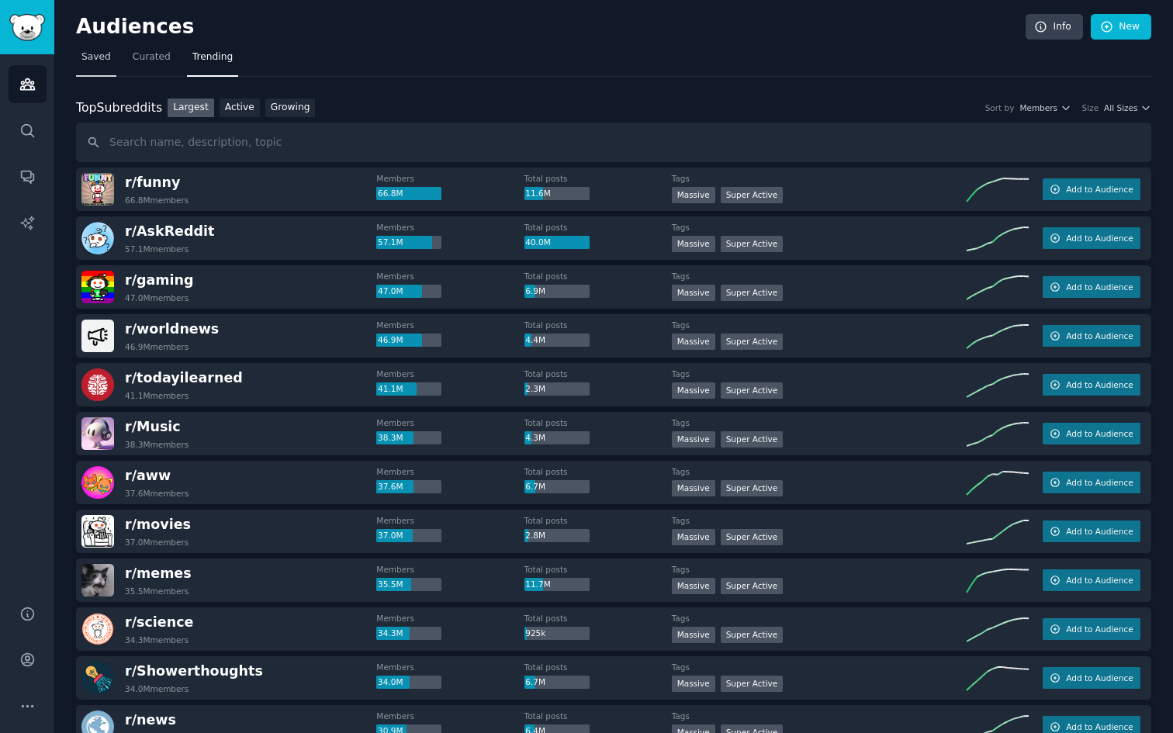
click at [95, 56] on span "Saved" at bounding box center [95, 57] width 29 height 14
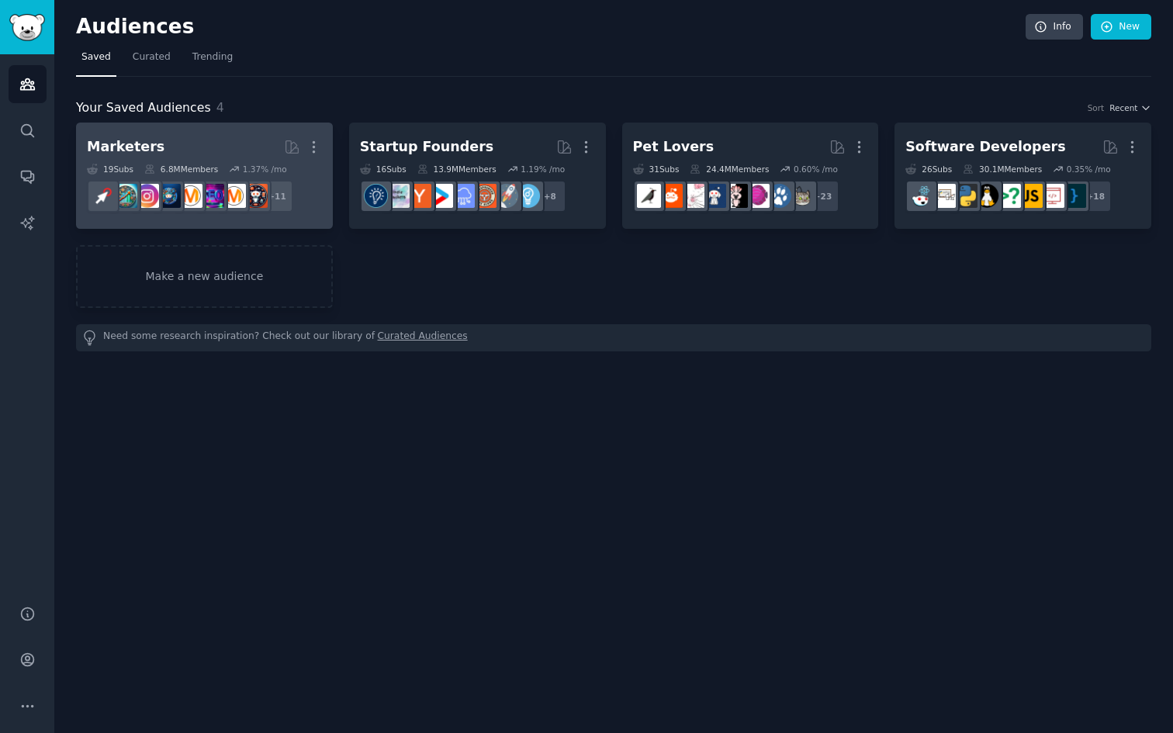
click at [201, 135] on h2 "Marketers More" at bounding box center [204, 146] width 235 height 27
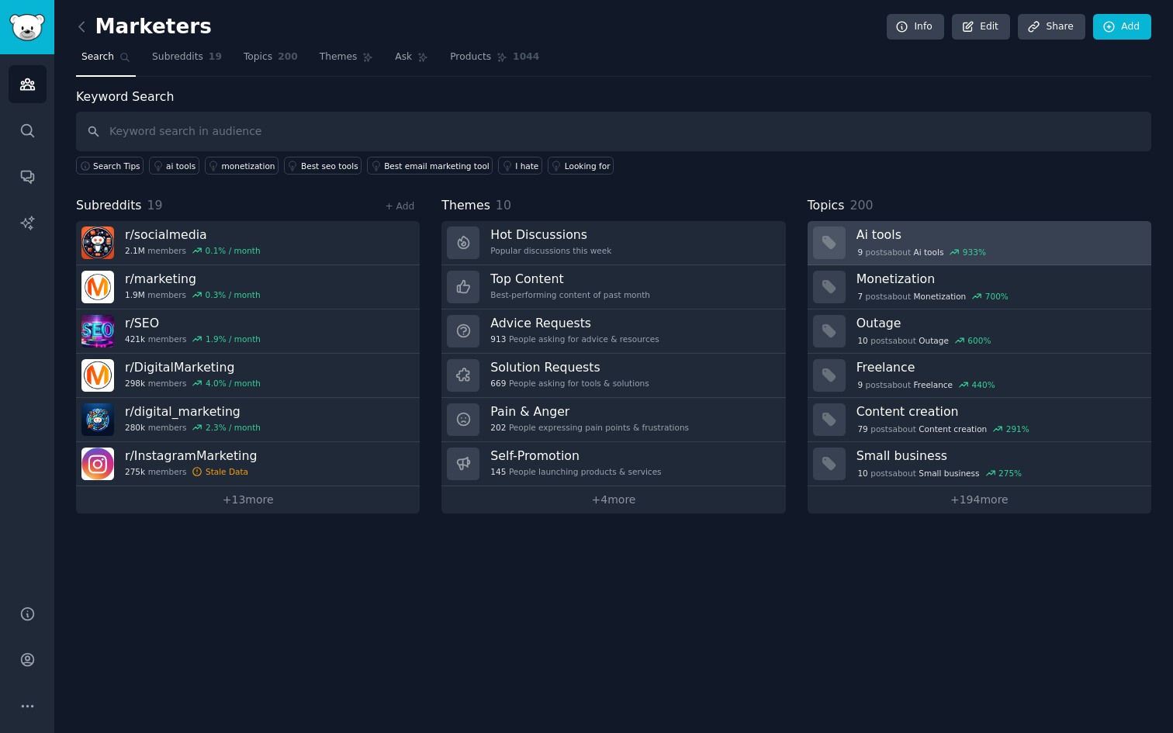
click at [880, 227] on h3 "Ai tools" at bounding box center [998, 235] width 284 height 16
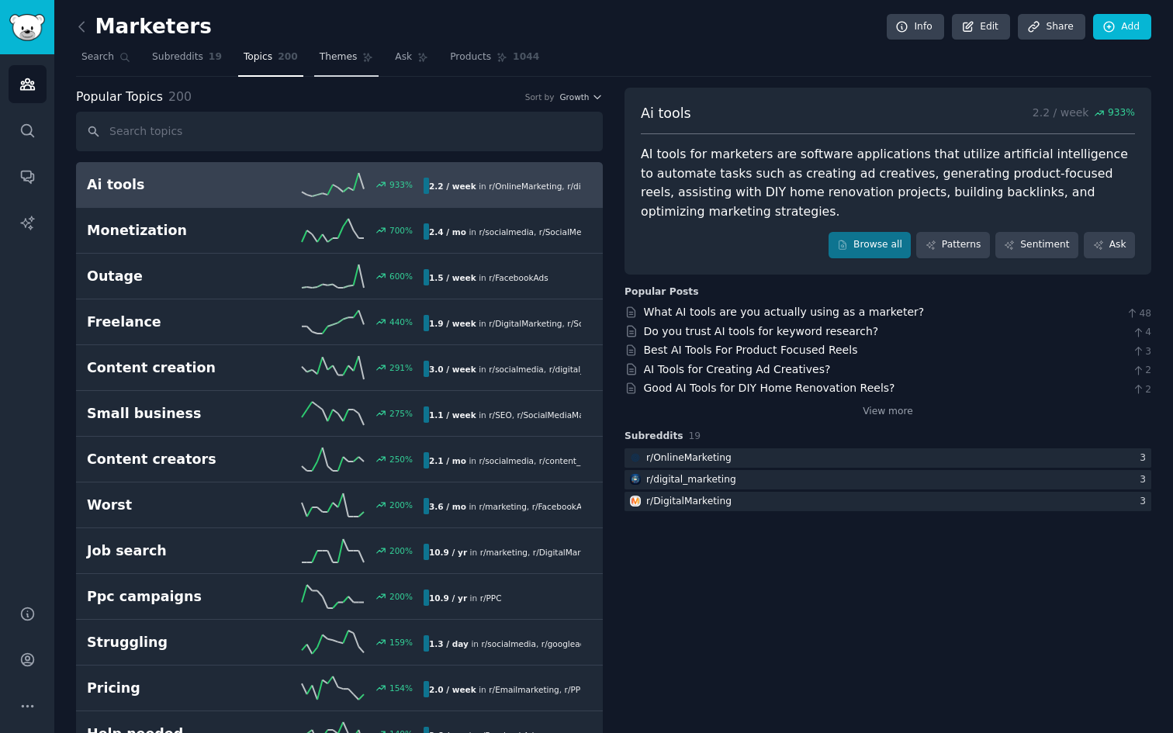
click at [336, 61] on span "Themes" at bounding box center [339, 57] width 38 height 14
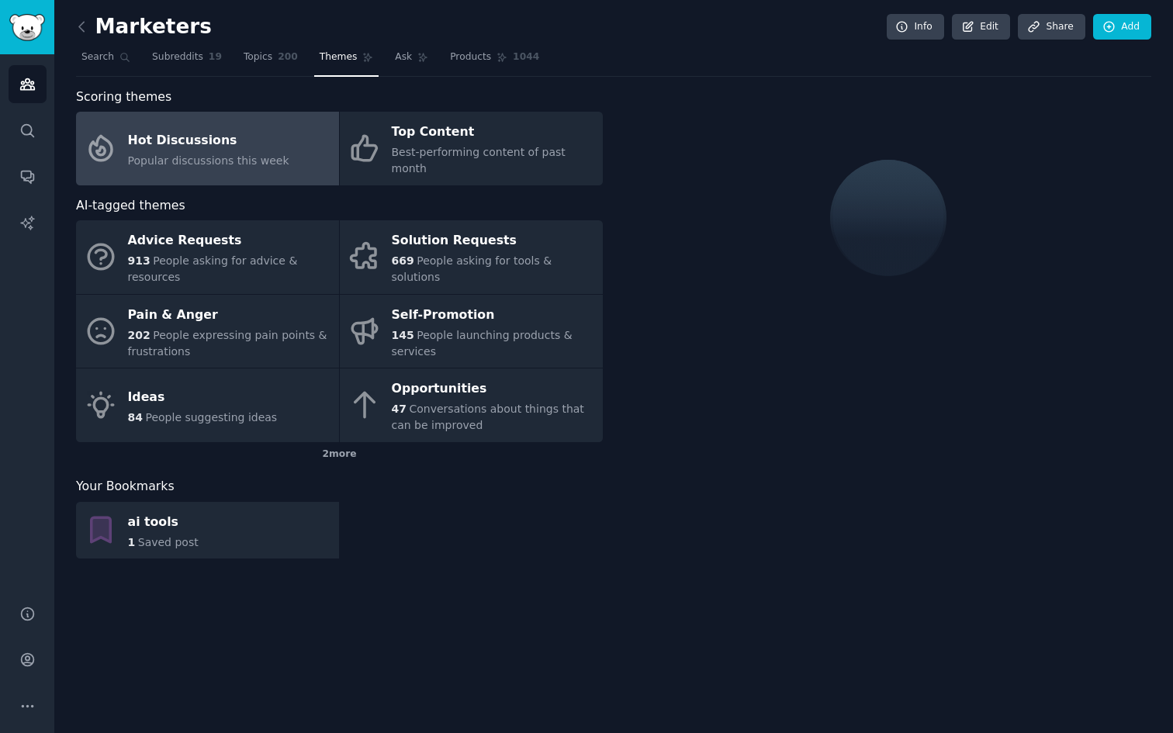
click at [270, 142] on div "Hot Discussions" at bounding box center [208, 140] width 161 height 25
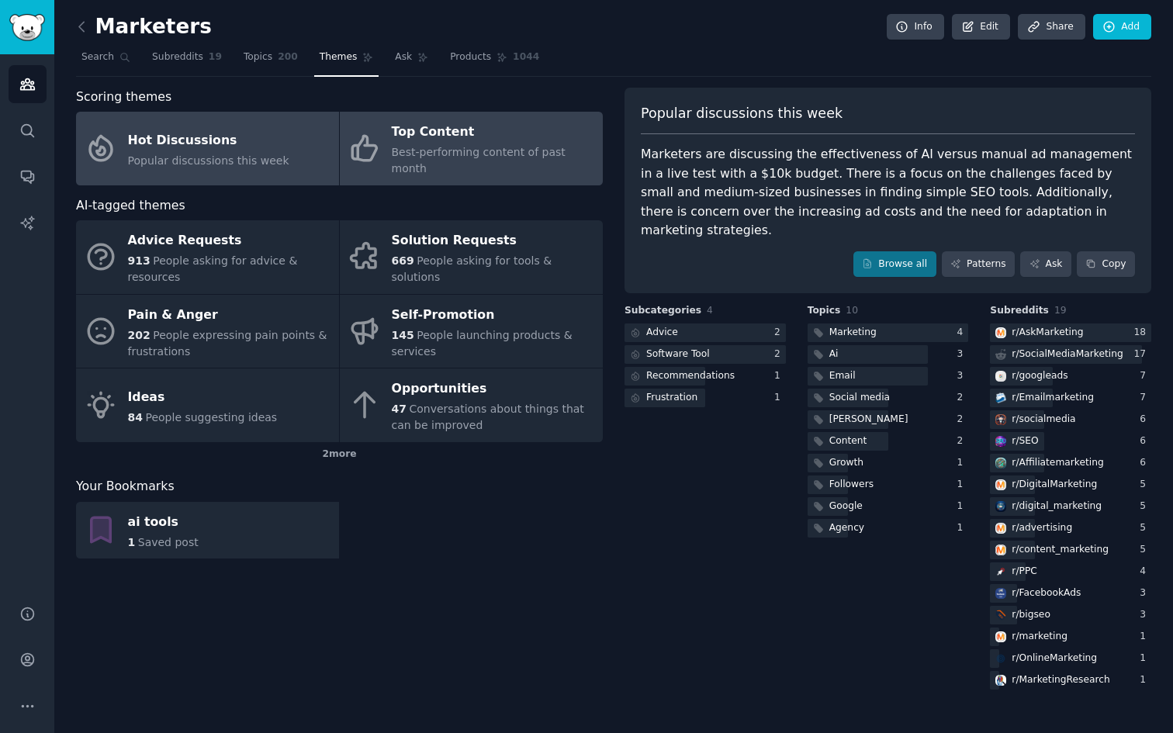
click at [399, 134] on div "Top Content" at bounding box center [493, 132] width 203 height 25
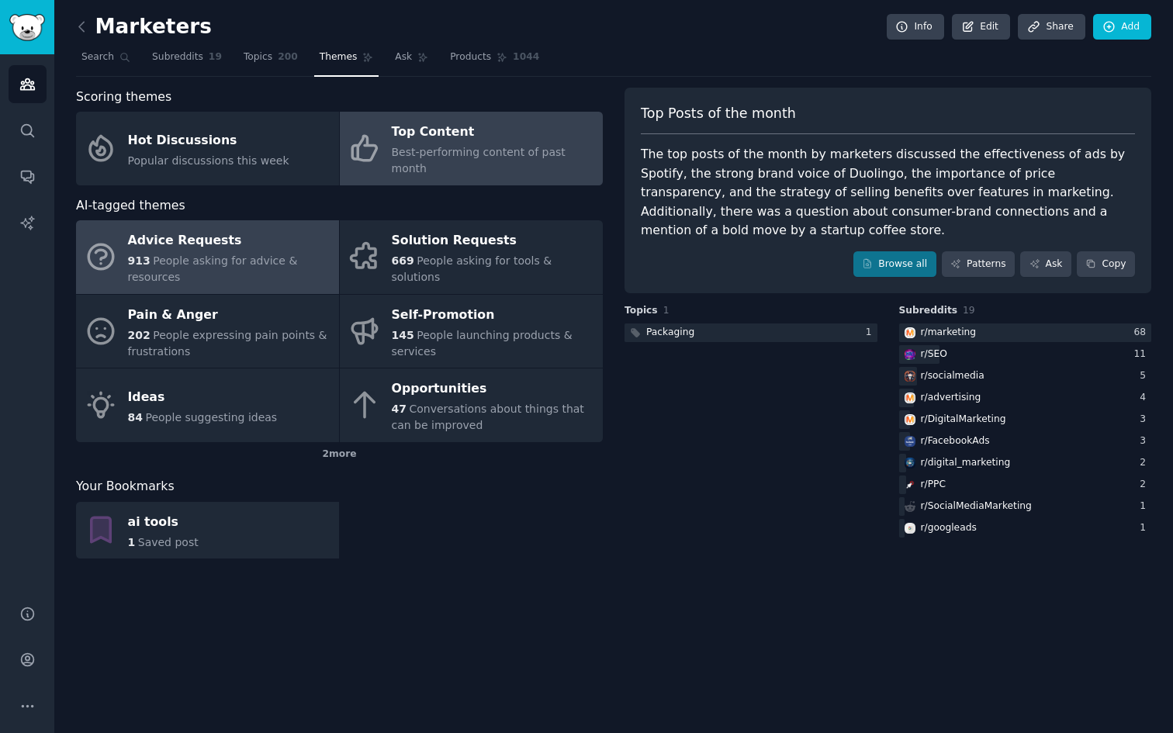
click at [270, 254] on span "People asking for advice & resources" at bounding box center [213, 268] width 170 height 29
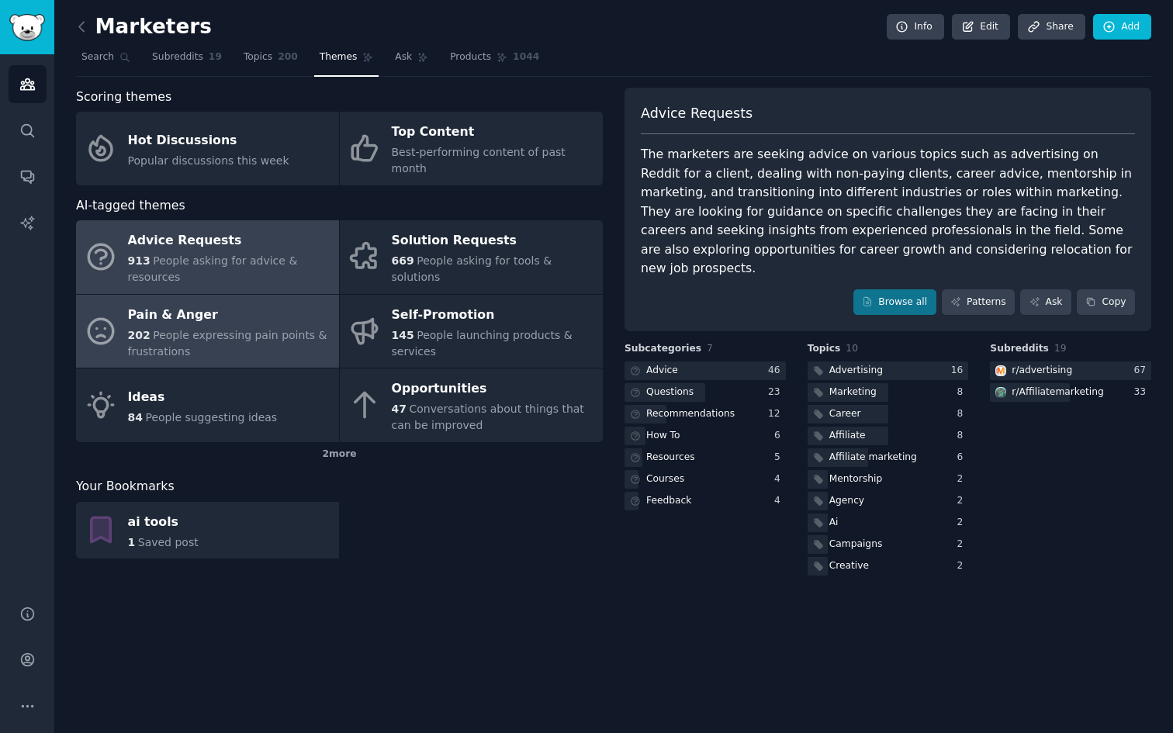
click at [265, 303] on div "Pain & Anger" at bounding box center [229, 315] width 203 height 25
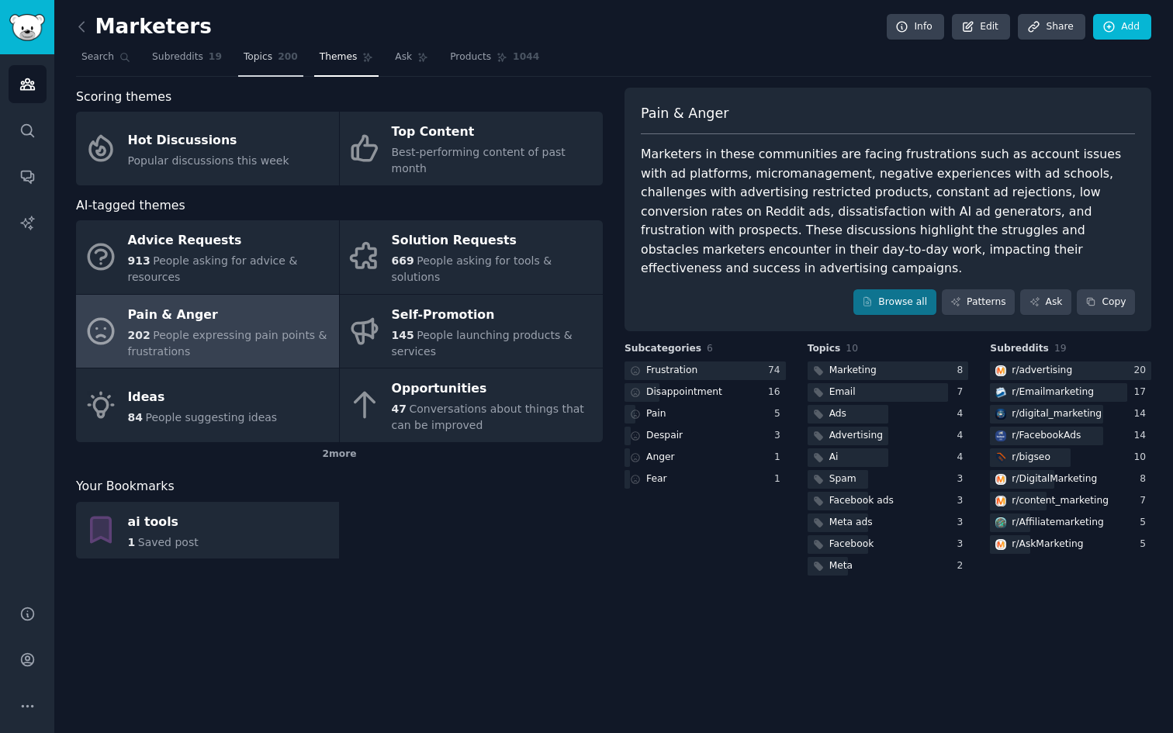
click at [278, 60] on span "200" at bounding box center [288, 57] width 20 height 14
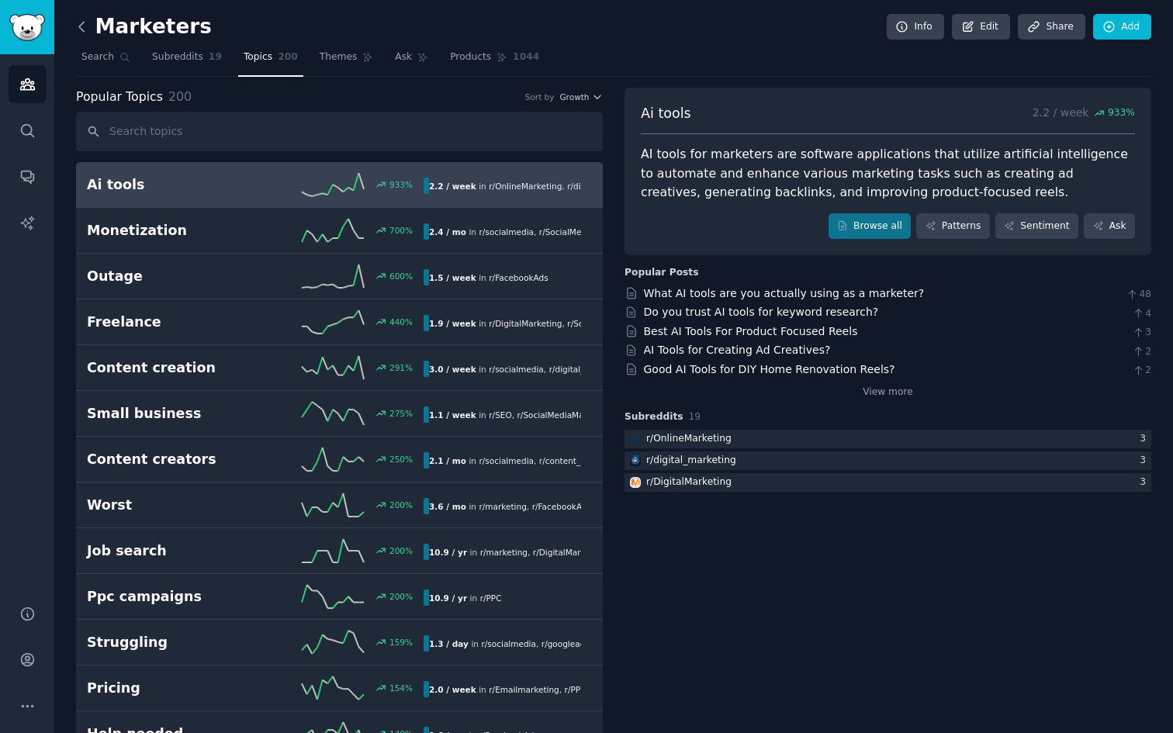
click at [84, 27] on icon at bounding box center [82, 27] width 16 height 16
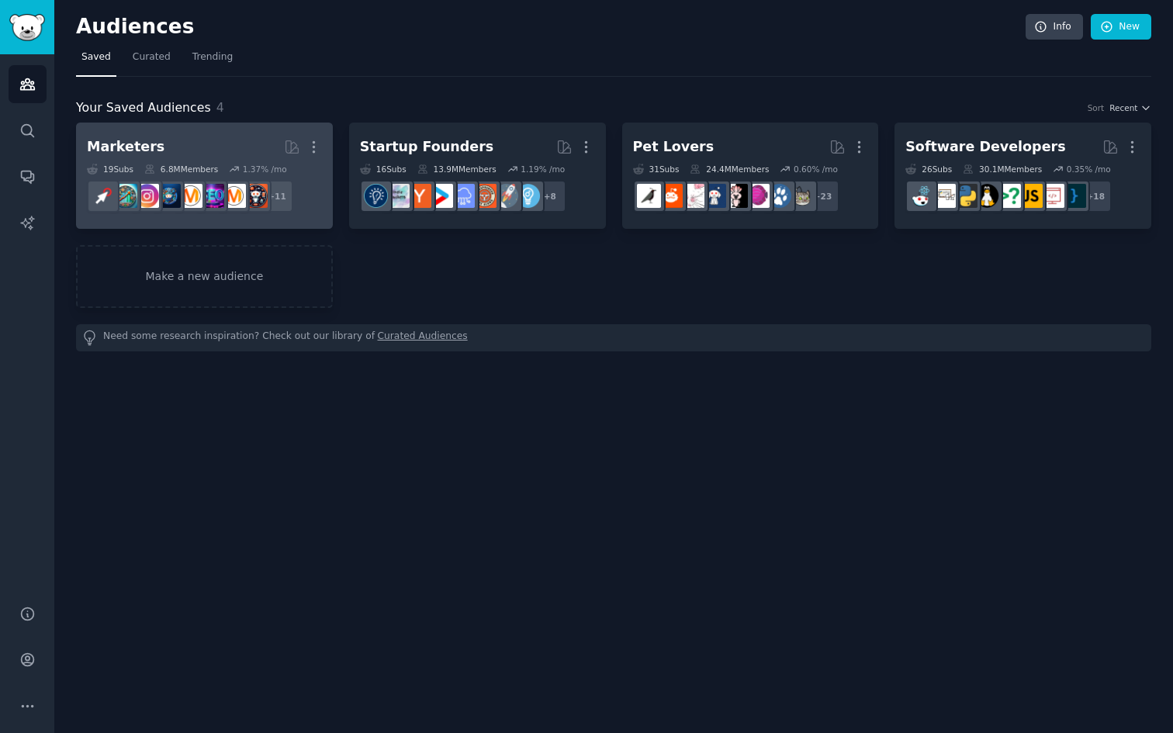
click at [221, 158] on h2 "Marketers More" at bounding box center [204, 146] width 235 height 27
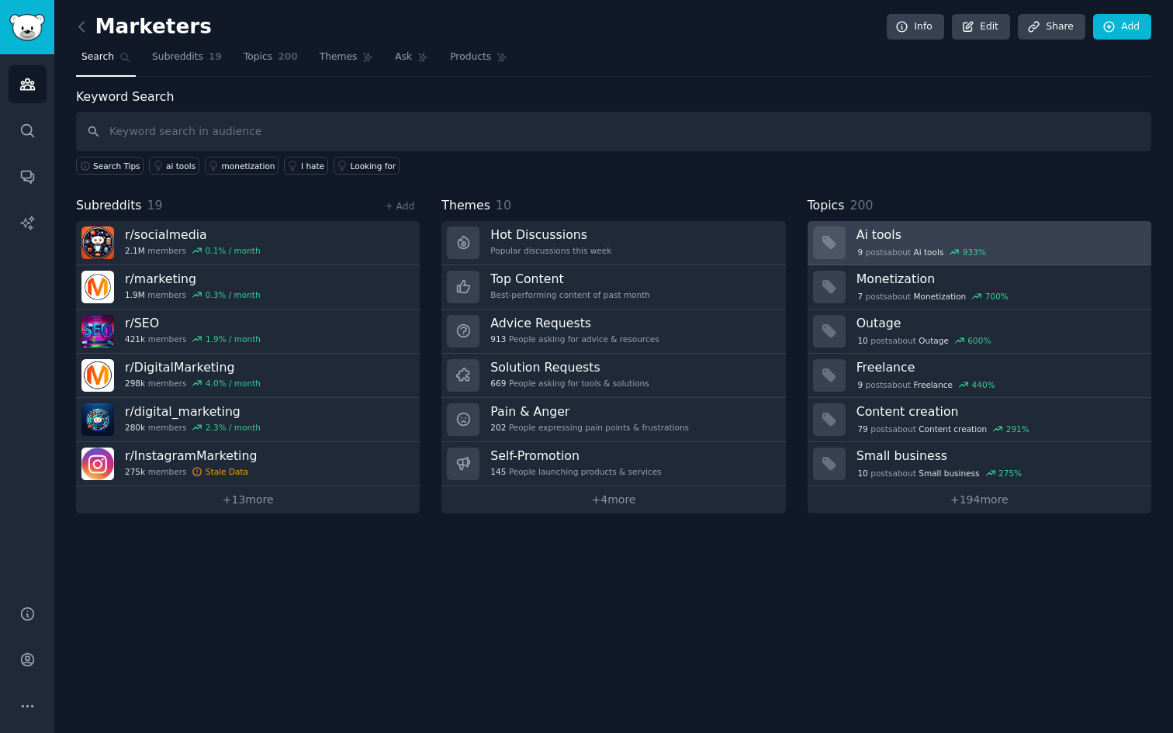
click at [893, 238] on h3 "Ai tools" at bounding box center [998, 235] width 284 height 16
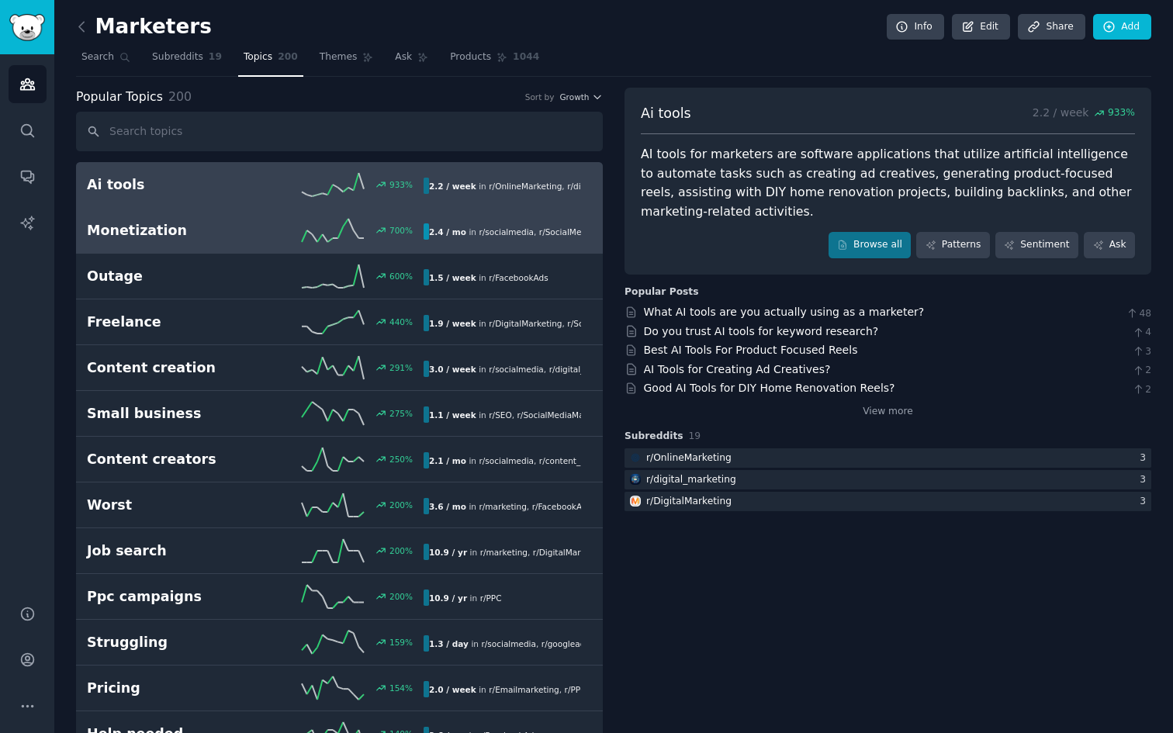
click at [240, 239] on h2 "Monetization" at bounding box center [171, 230] width 168 height 19
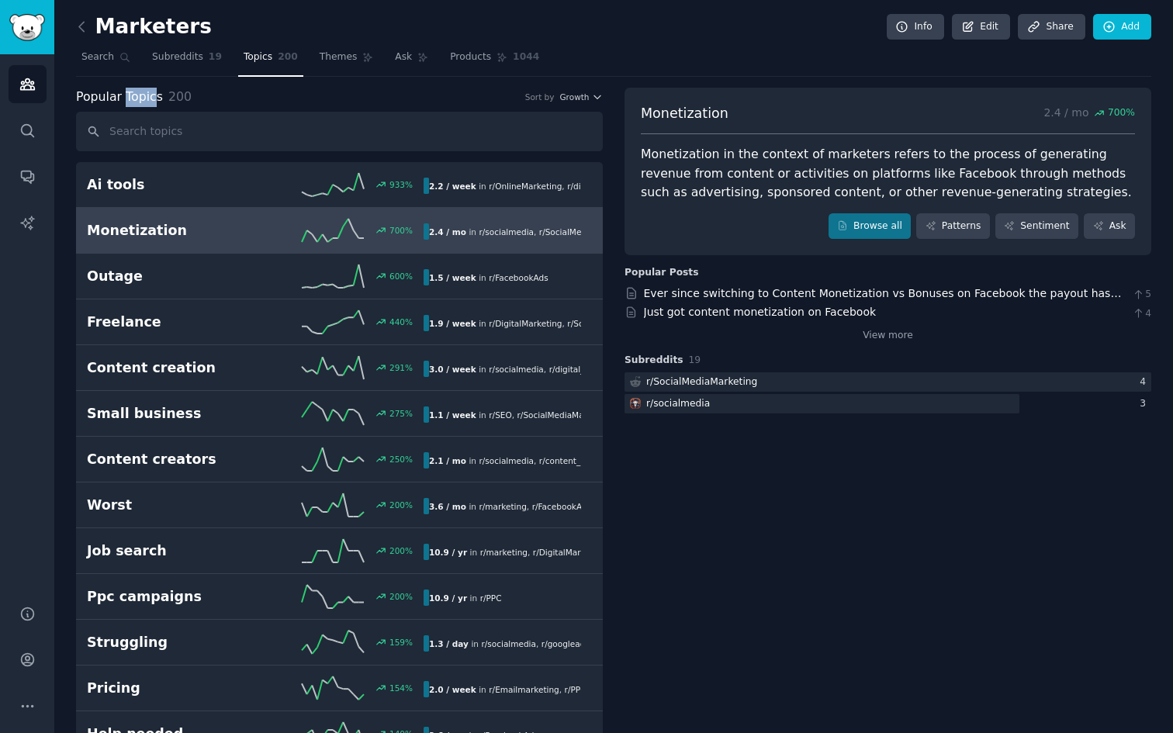
drag, startPoint x: 155, startPoint y: 95, endPoint x: 123, endPoint y: 95, distance: 31.8
click at [123, 95] on span "Popular Topics" at bounding box center [119, 97] width 87 height 19
